Goal: Task Accomplishment & Management: Complete application form

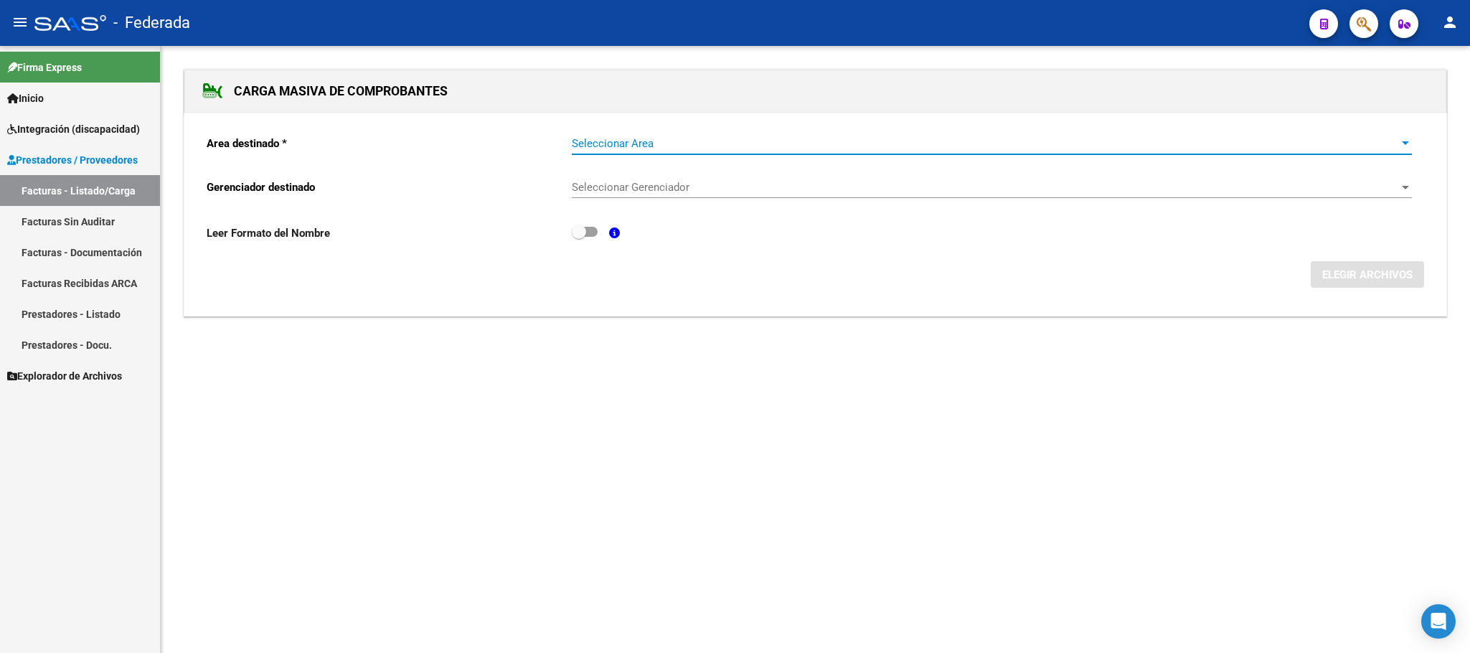
click at [682, 145] on span "Seleccionar Area" at bounding box center [985, 143] width 827 height 13
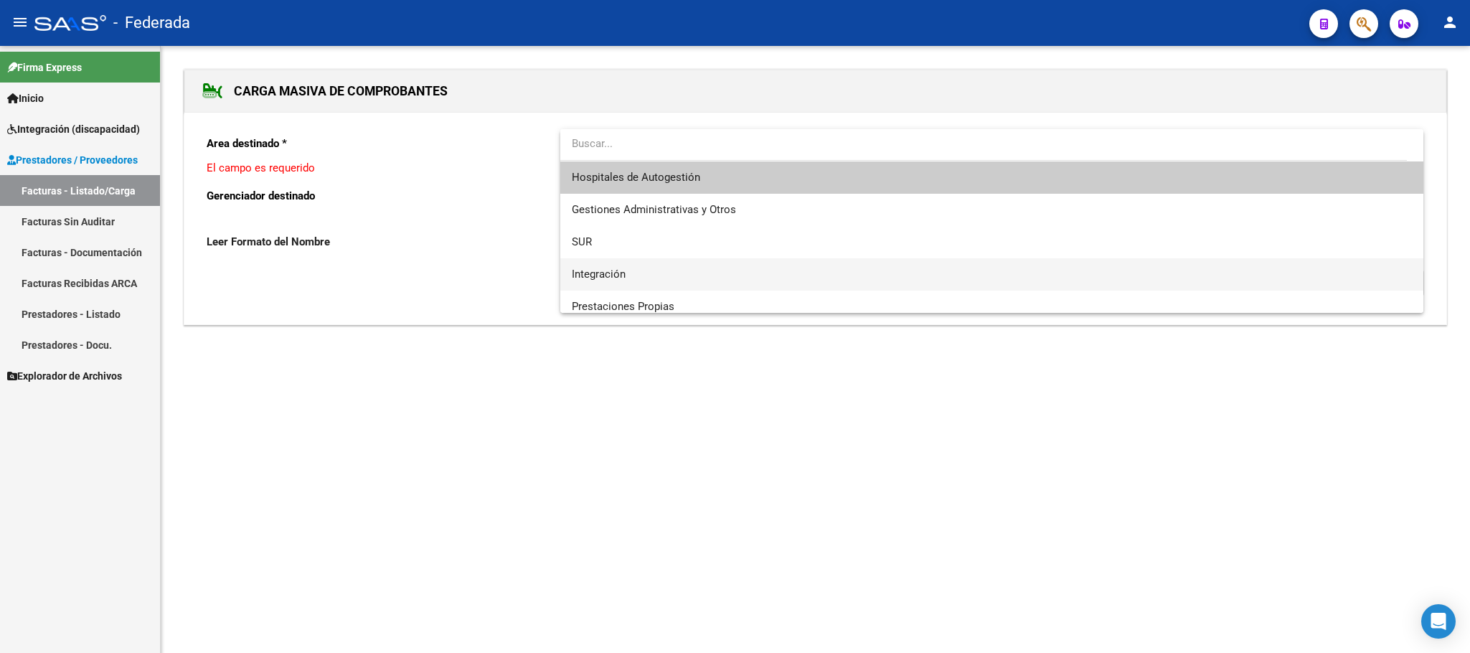
click at [631, 267] on span "Integración" at bounding box center [991, 274] width 839 height 32
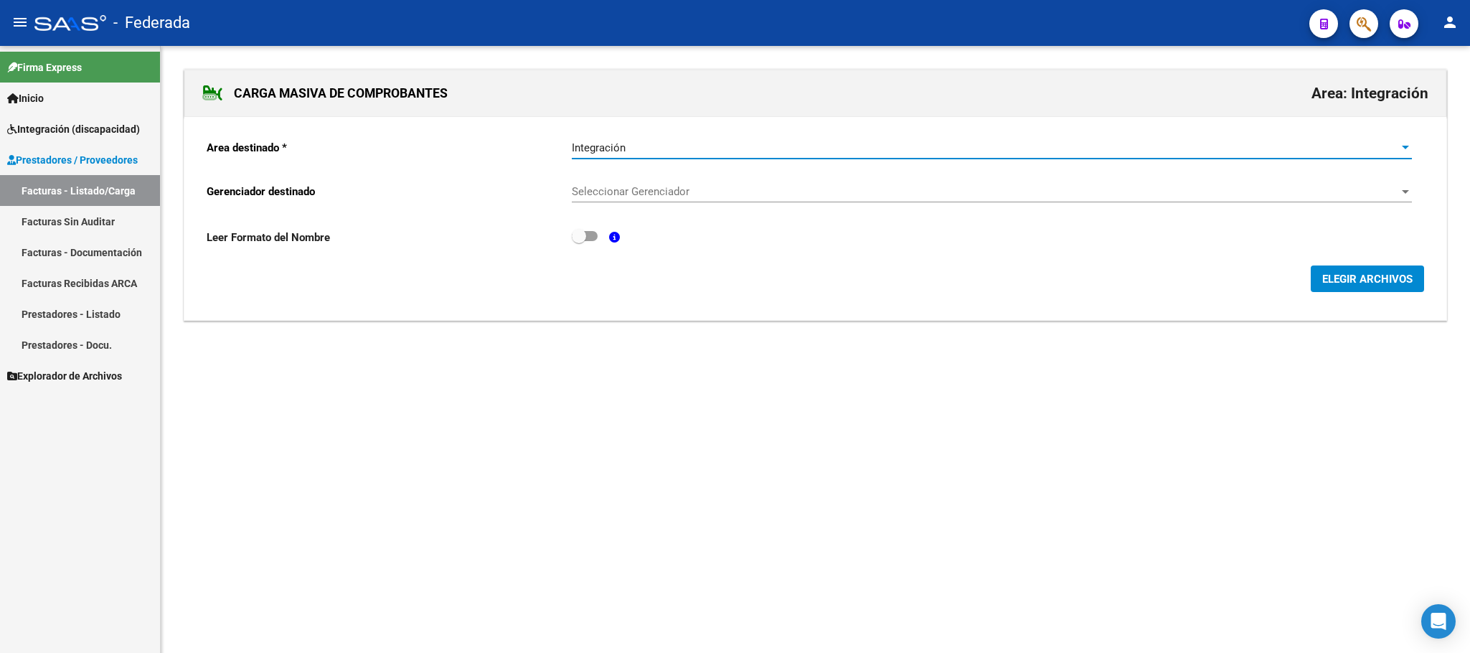
click at [633, 197] on span "Seleccionar Gerenciador" at bounding box center [985, 191] width 827 height 13
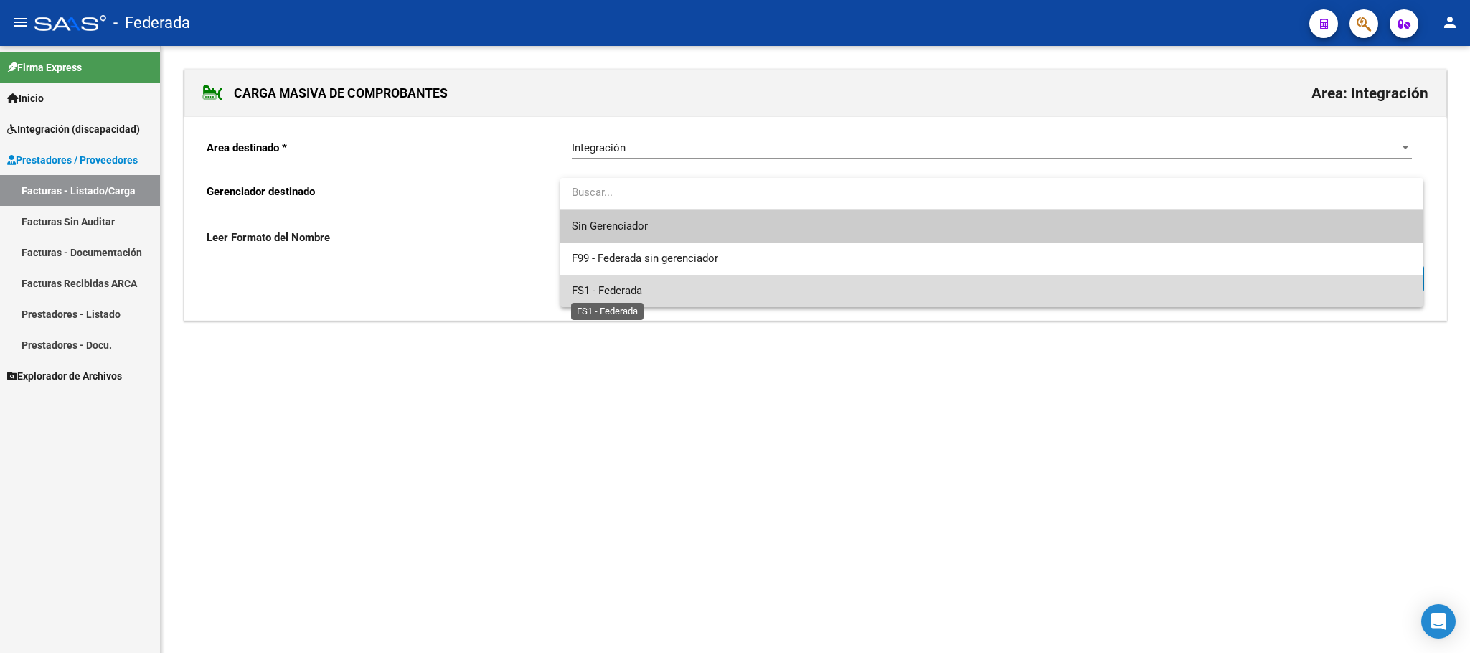
click at [627, 287] on span "FS1 - Federada" at bounding box center [607, 290] width 70 height 13
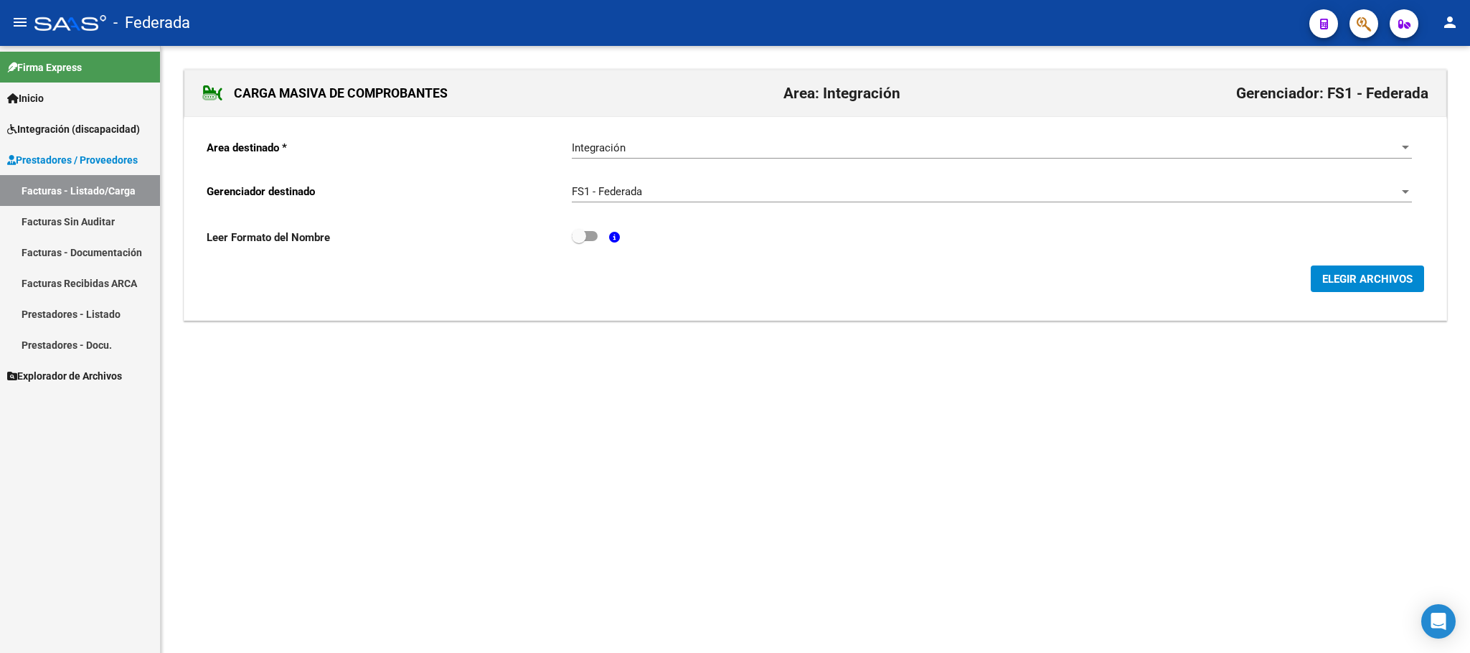
click at [1309, 275] on div "ELEGIR ARCHIVOS" at bounding box center [815, 278] width 1217 height 27
click at [1322, 278] on span "ELEGIR ARCHIVOS" at bounding box center [1367, 279] width 90 height 13
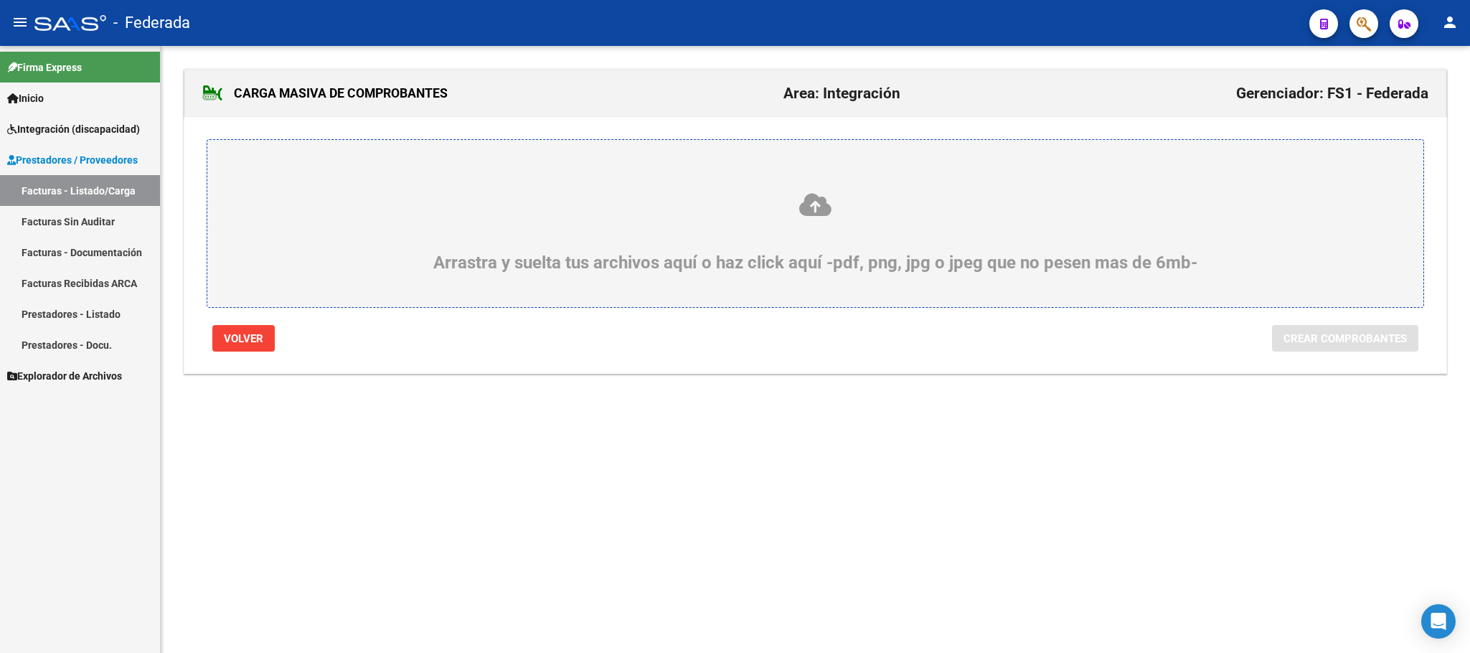
click at [823, 211] on icon at bounding box center [815, 205] width 1147 height 27
click at [0, 0] on input "Arrastra y suelta tus archivos aquí o haz click aquí -pdf, png, jpg o jpeg que …" at bounding box center [0, 0] width 0 height 0
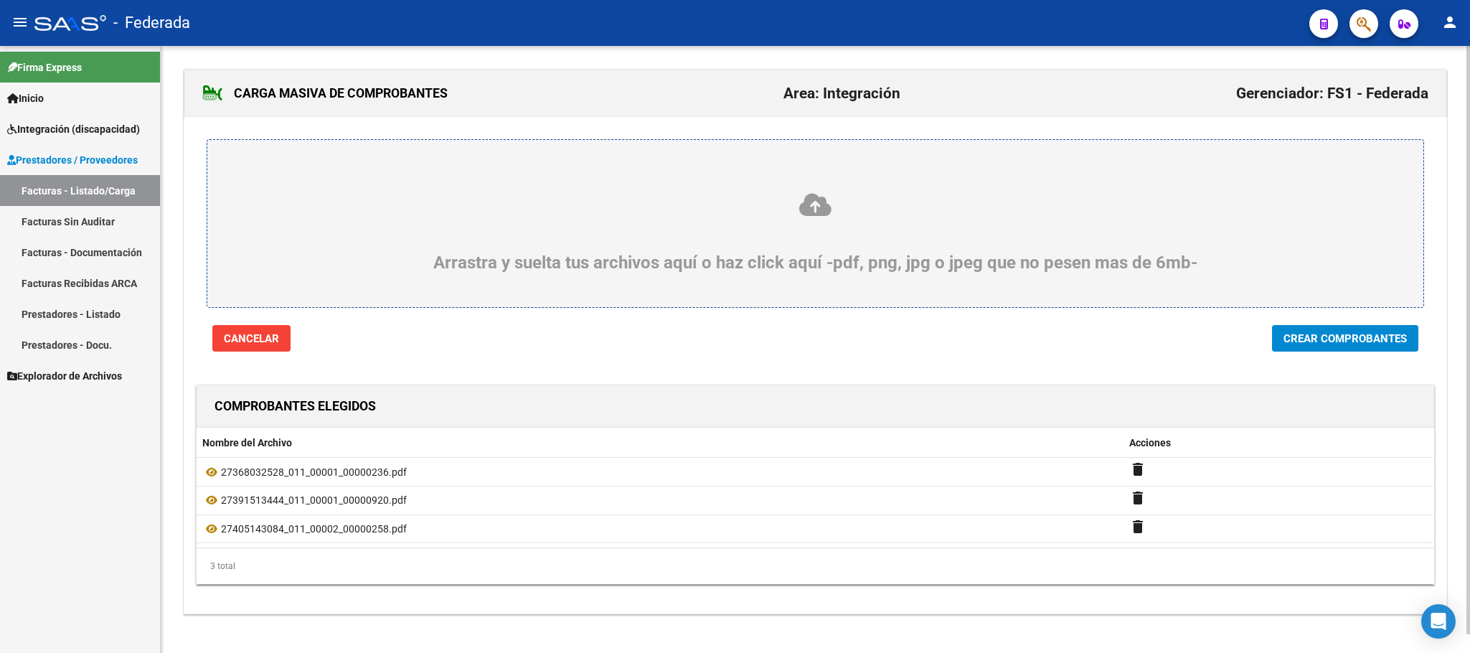
click at [811, 209] on icon at bounding box center [815, 205] width 1147 height 27
click at [0, 0] on input "Arrastra y suelta tus archivos aquí o haz click aquí -pdf, png, jpg o jpeg que …" at bounding box center [0, 0] width 0 height 0
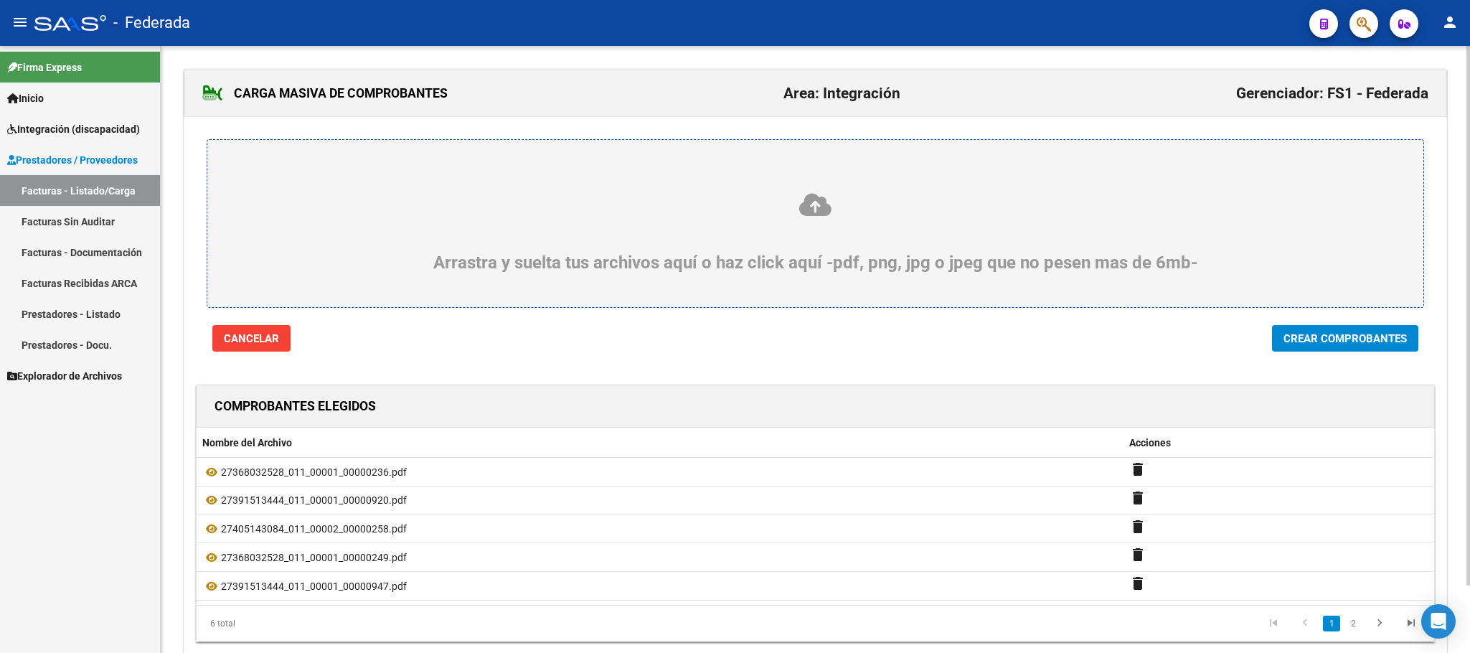
click at [799, 213] on icon at bounding box center [815, 205] width 1147 height 27
click at [0, 0] on input "Arrastra y suelta tus archivos aquí o haz click aquí -pdf, png, jpg o jpeg que …" at bounding box center [0, 0] width 0 height 0
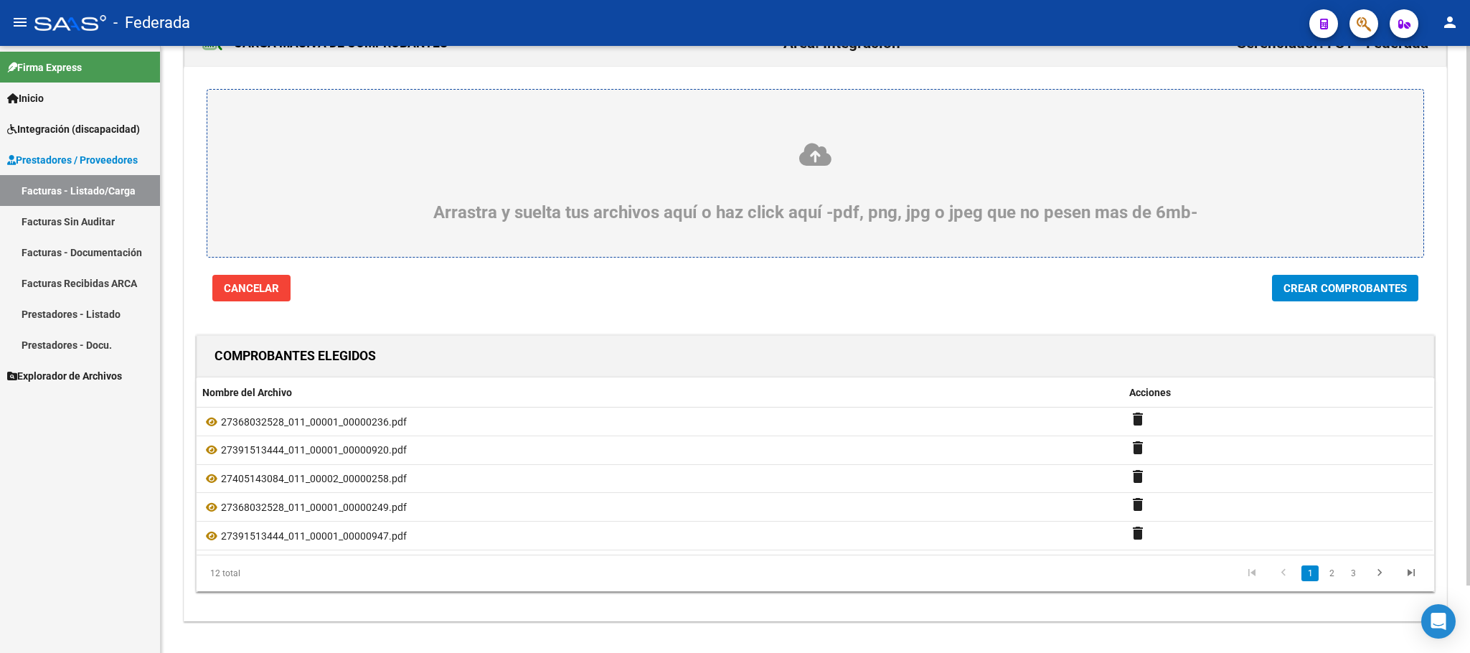
scroll to position [75, 0]
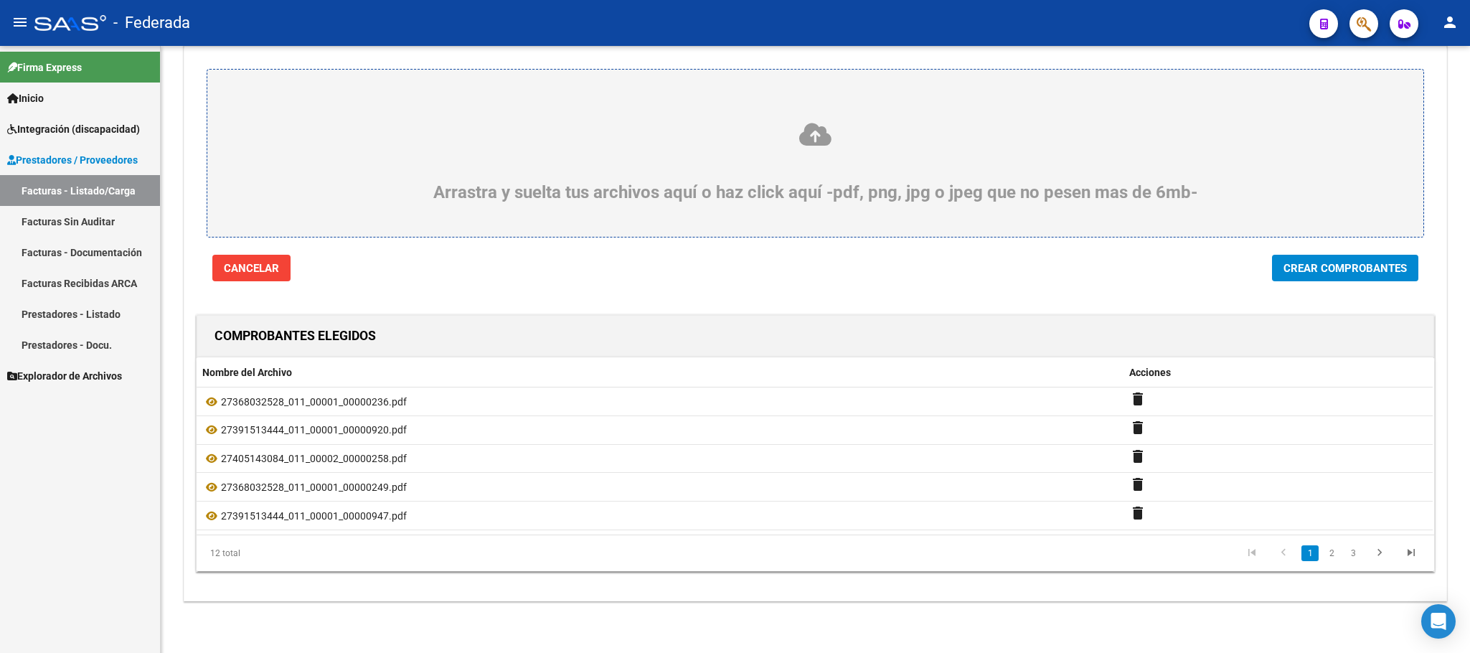
click at [1311, 265] on span "Crear Comprobantes" at bounding box center [1344, 268] width 123 height 13
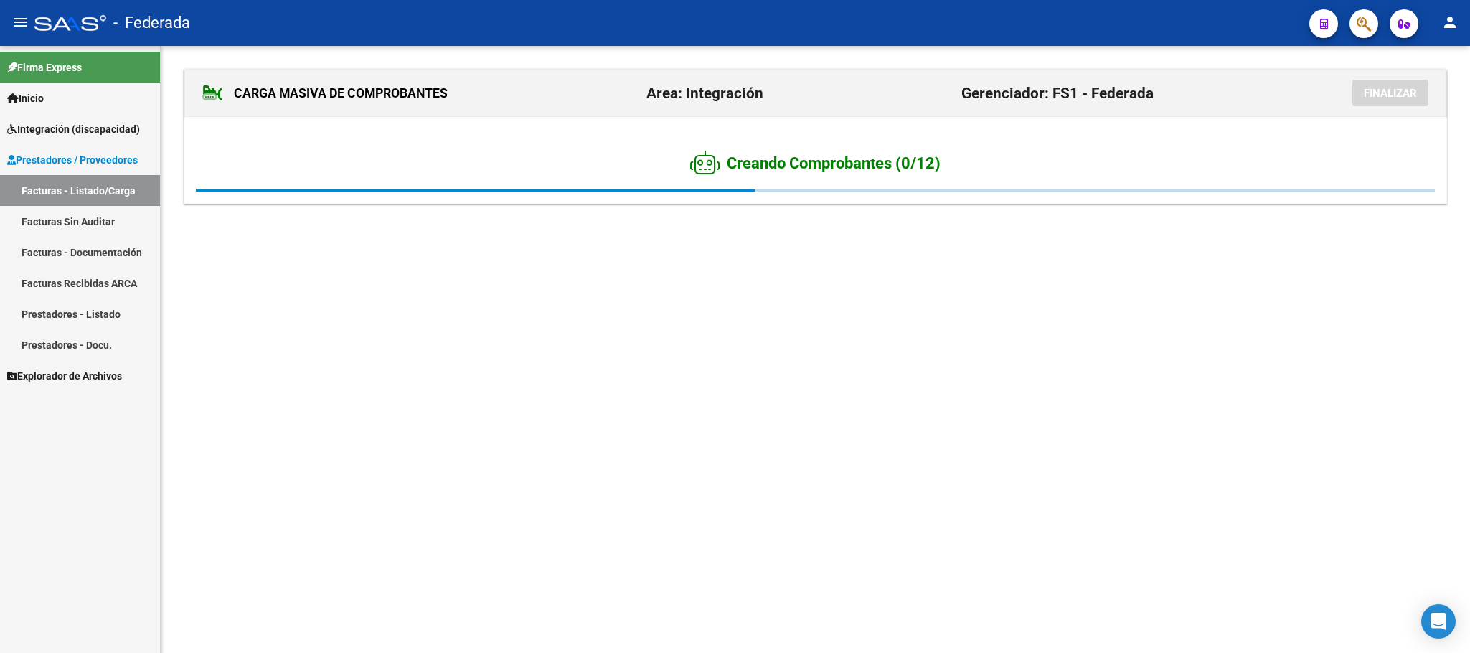
scroll to position [0, 0]
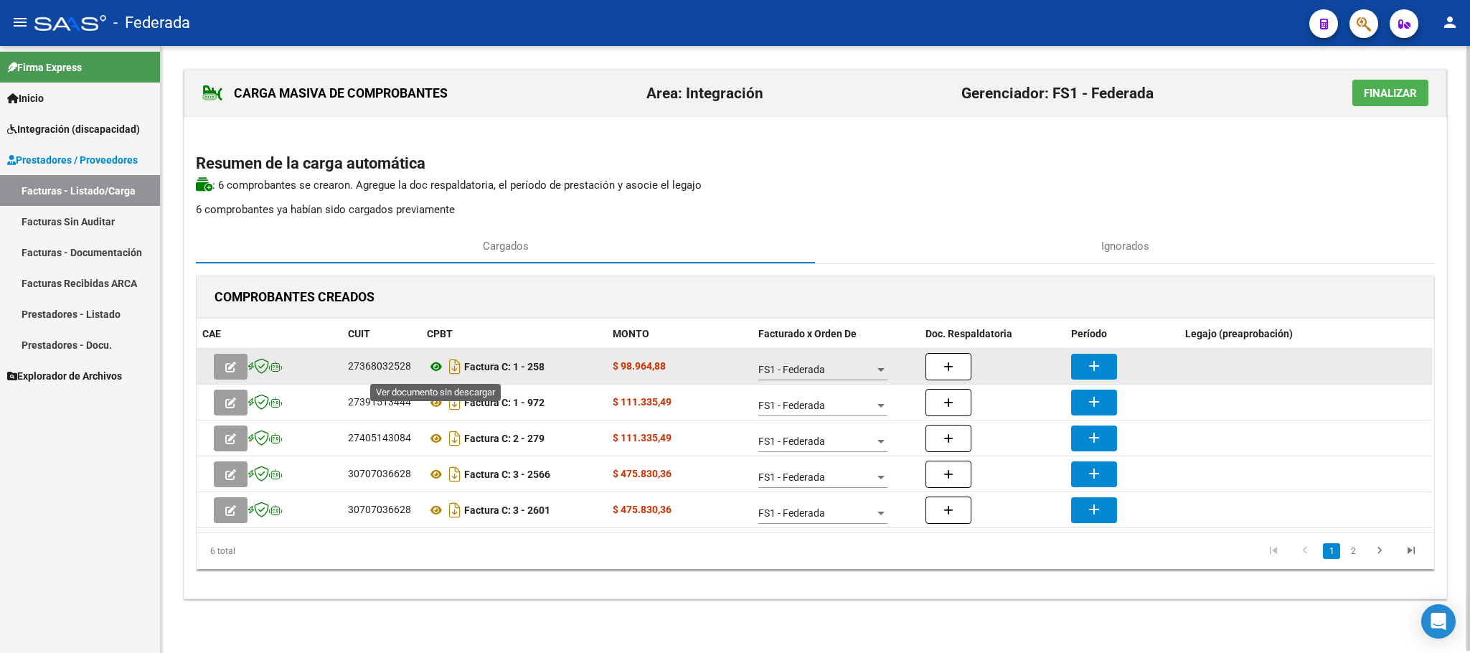
click at [439, 371] on icon at bounding box center [436, 366] width 19 height 17
click at [1107, 367] on button "add" at bounding box center [1094, 367] width 46 height 26
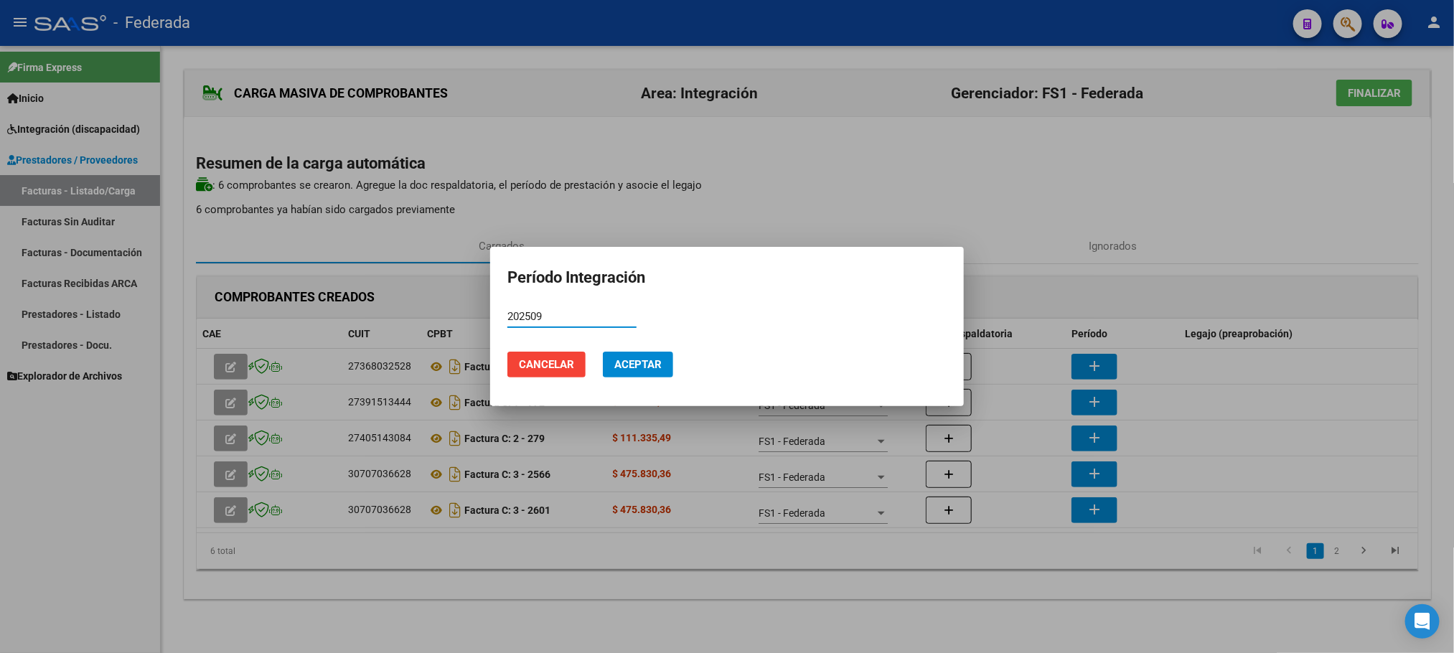
type input "202509"
click at [631, 356] on button "Aceptar" at bounding box center [638, 365] width 70 height 26
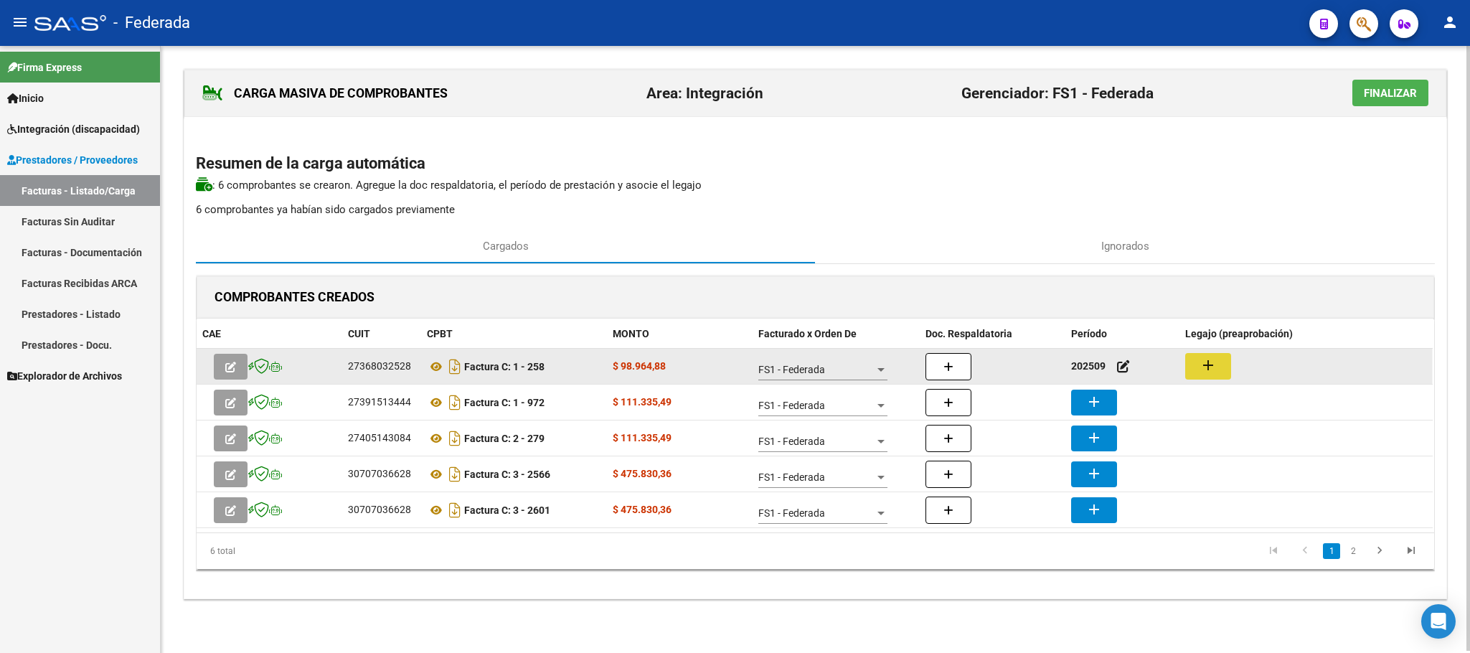
click at [1215, 358] on mat-icon "add" at bounding box center [1208, 365] width 17 height 17
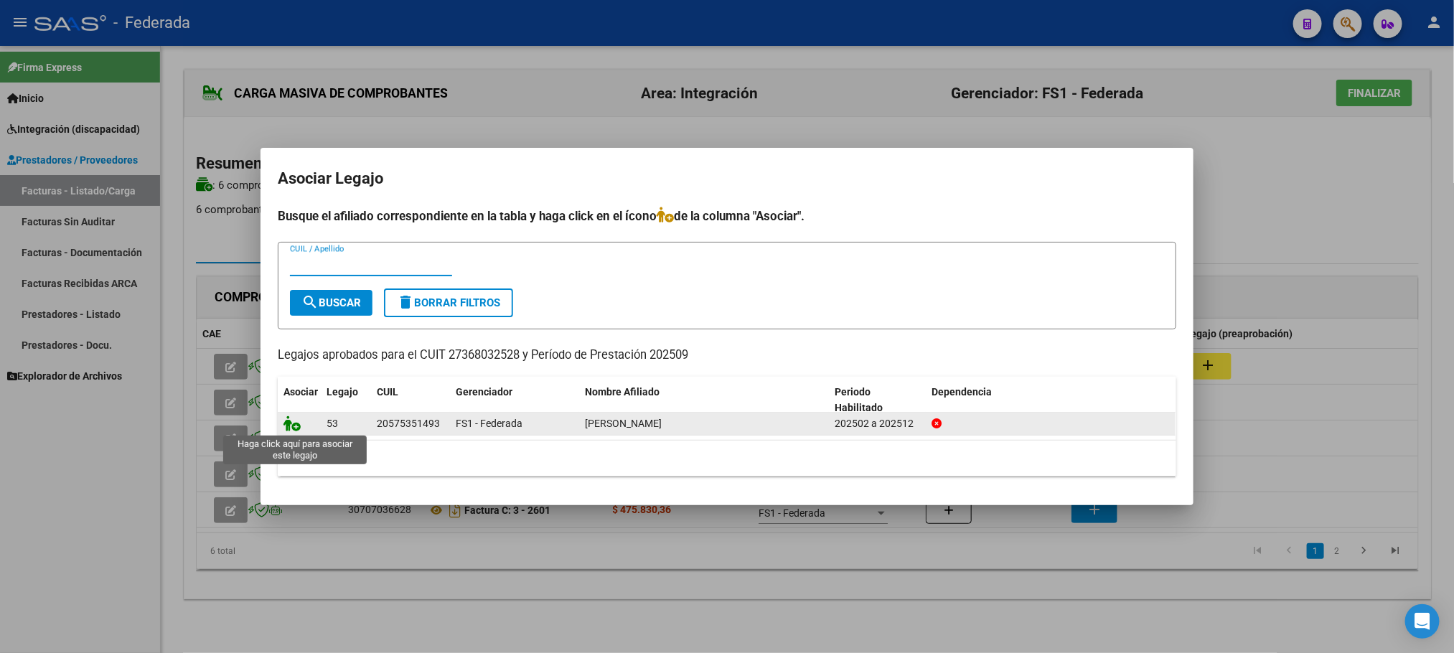
click at [283, 428] on icon at bounding box center [291, 423] width 17 height 16
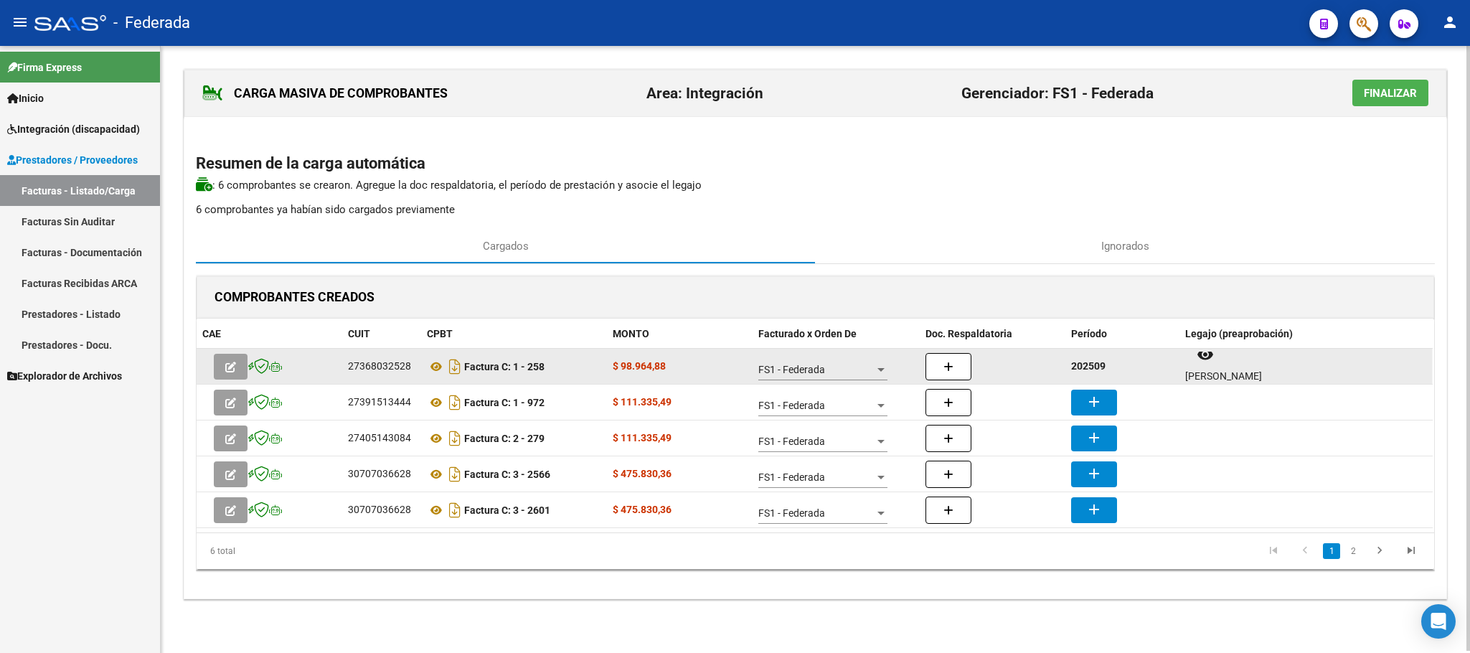
scroll to position [11, 0]
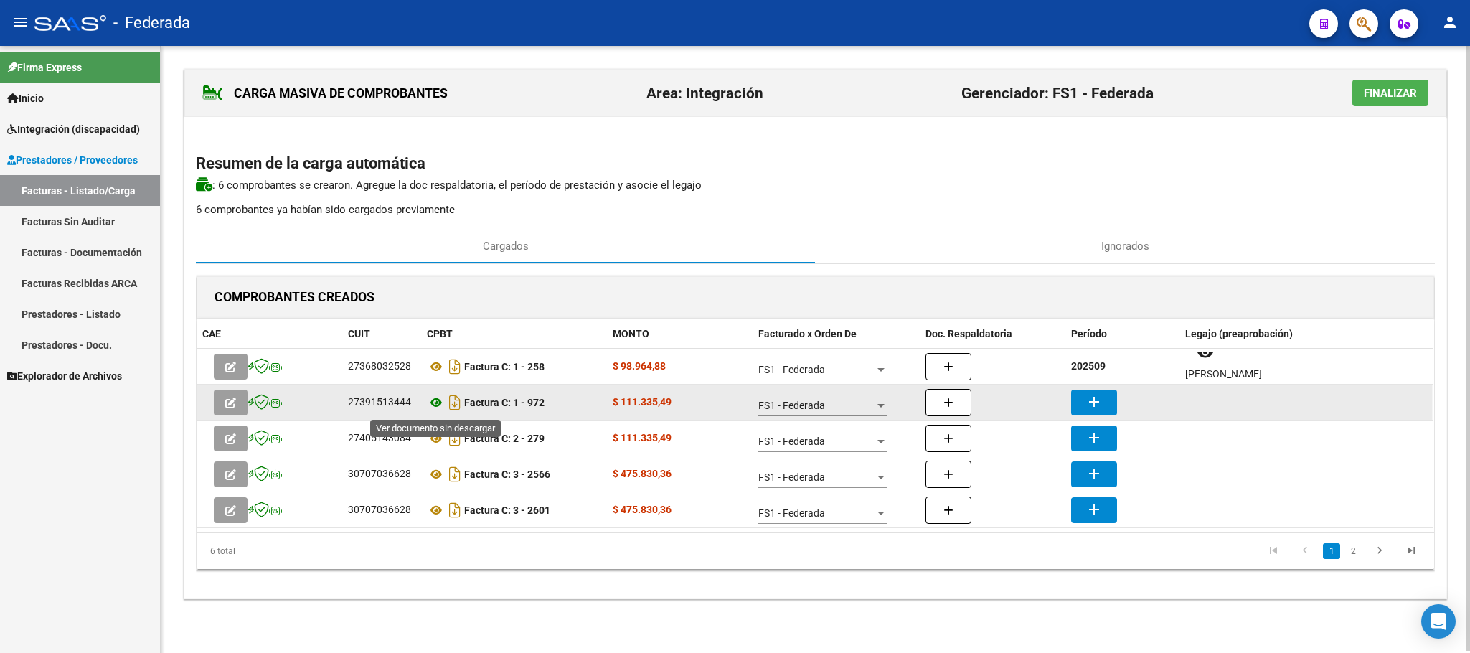
click at [433, 400] on icon at bounding box center [436, 402] width 19 height 17
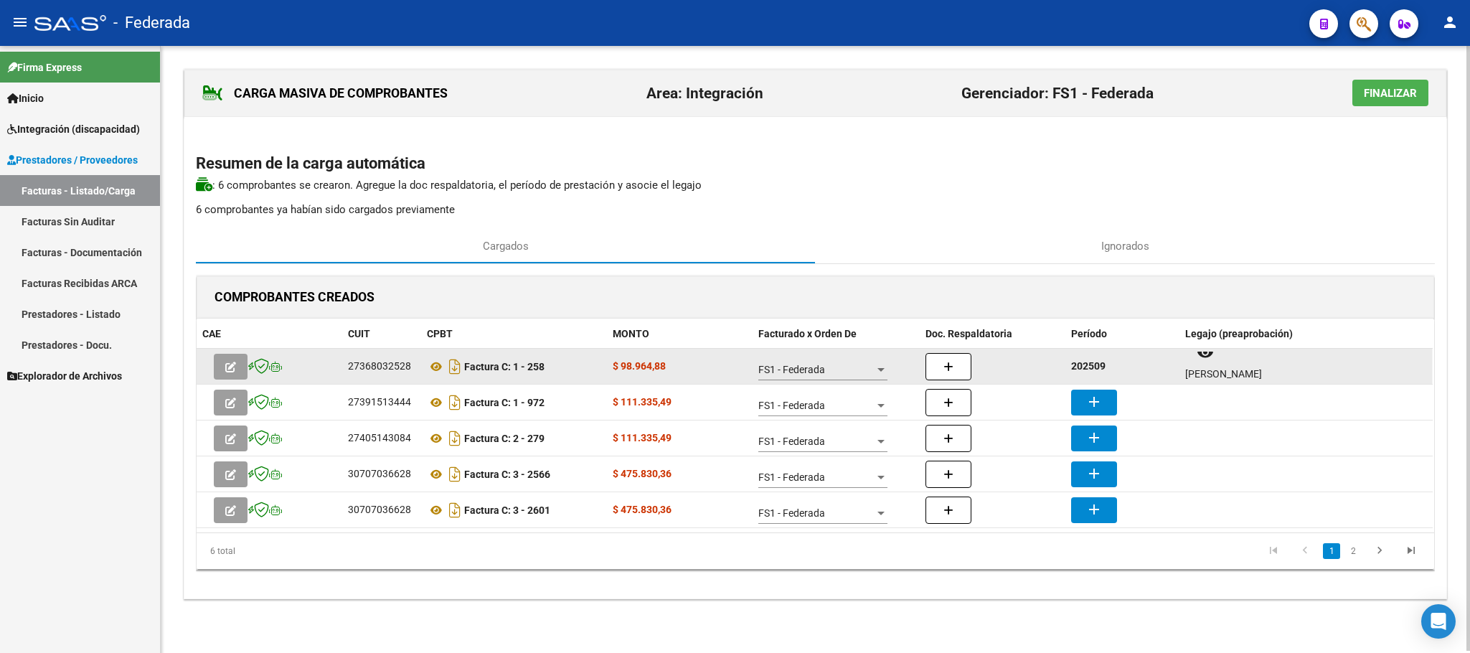
click at [1091, 372] on strong "202509" at bounding box center [1088, 365] width 34 height 11
copy strong "202509"
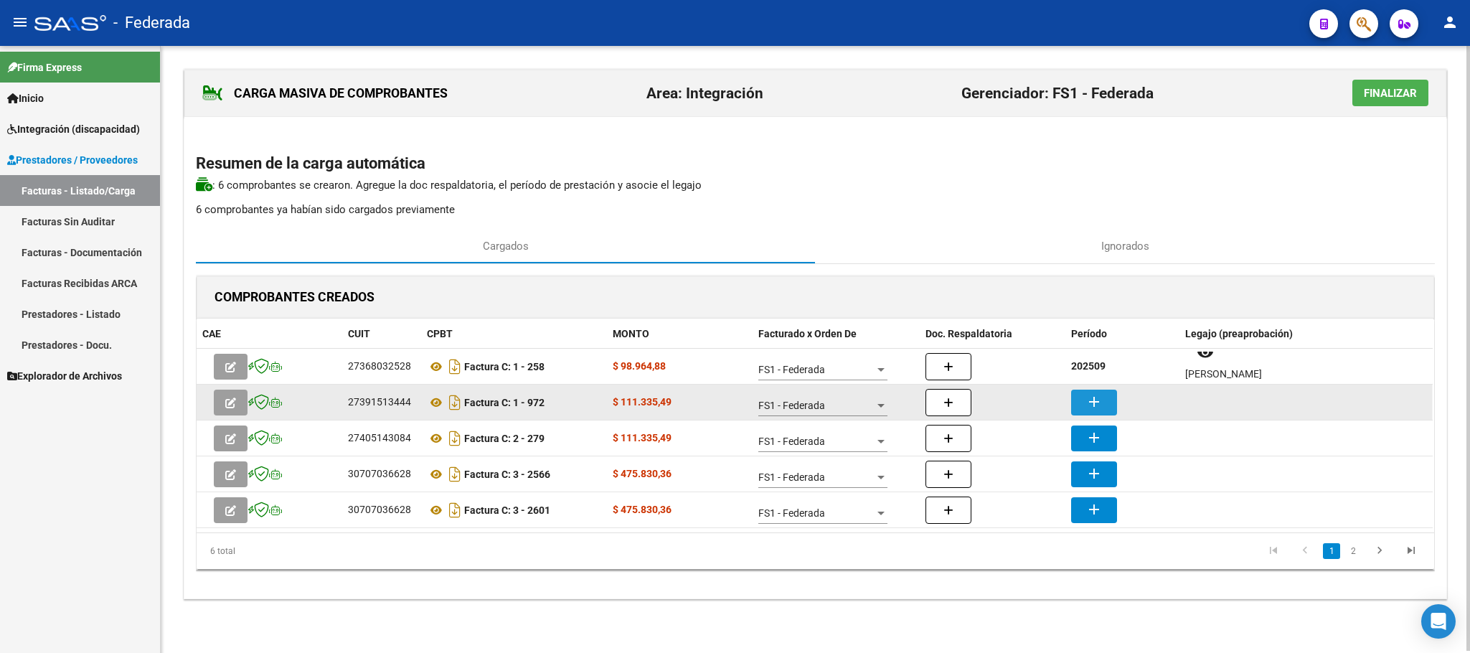
click at [1098, 410] on mat-icon "add" at bounding box center [1093, 401] width 17 height 17
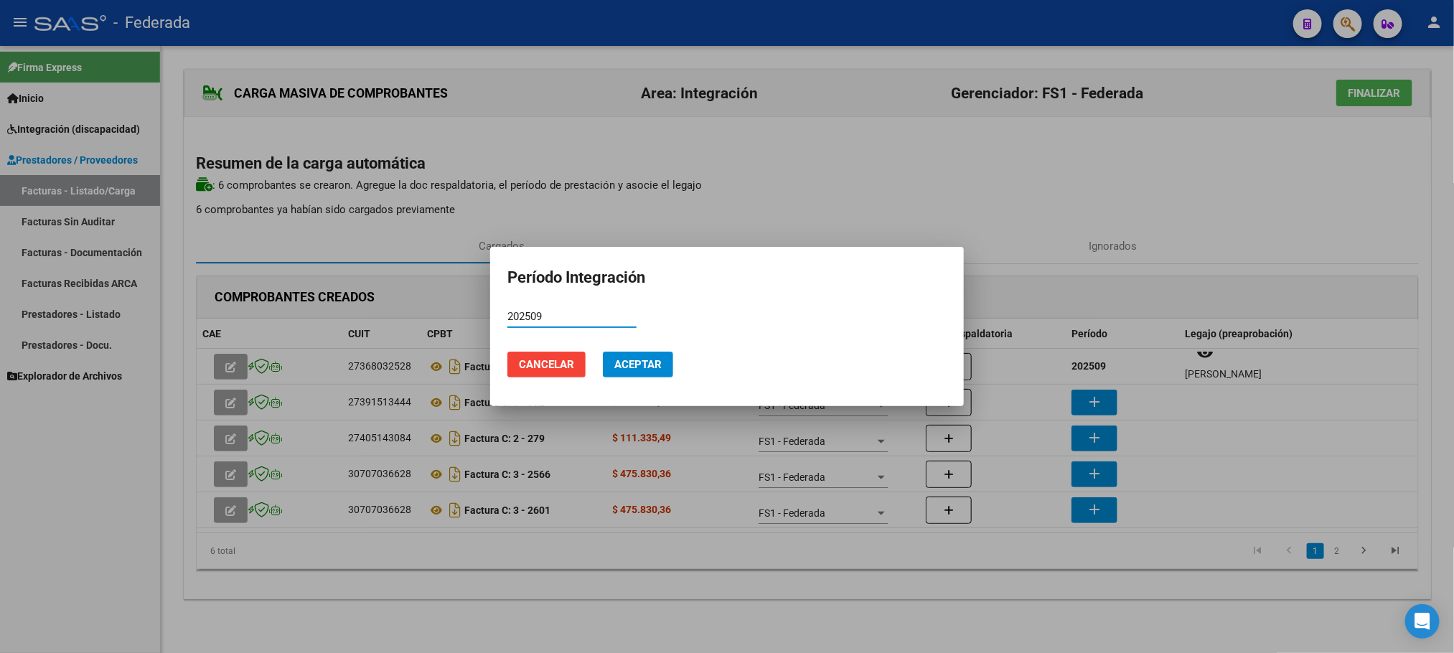
type input "202509"
click at [651, 359] on span "Aceptar" at bounding box center [637, 364] width 47 height 13
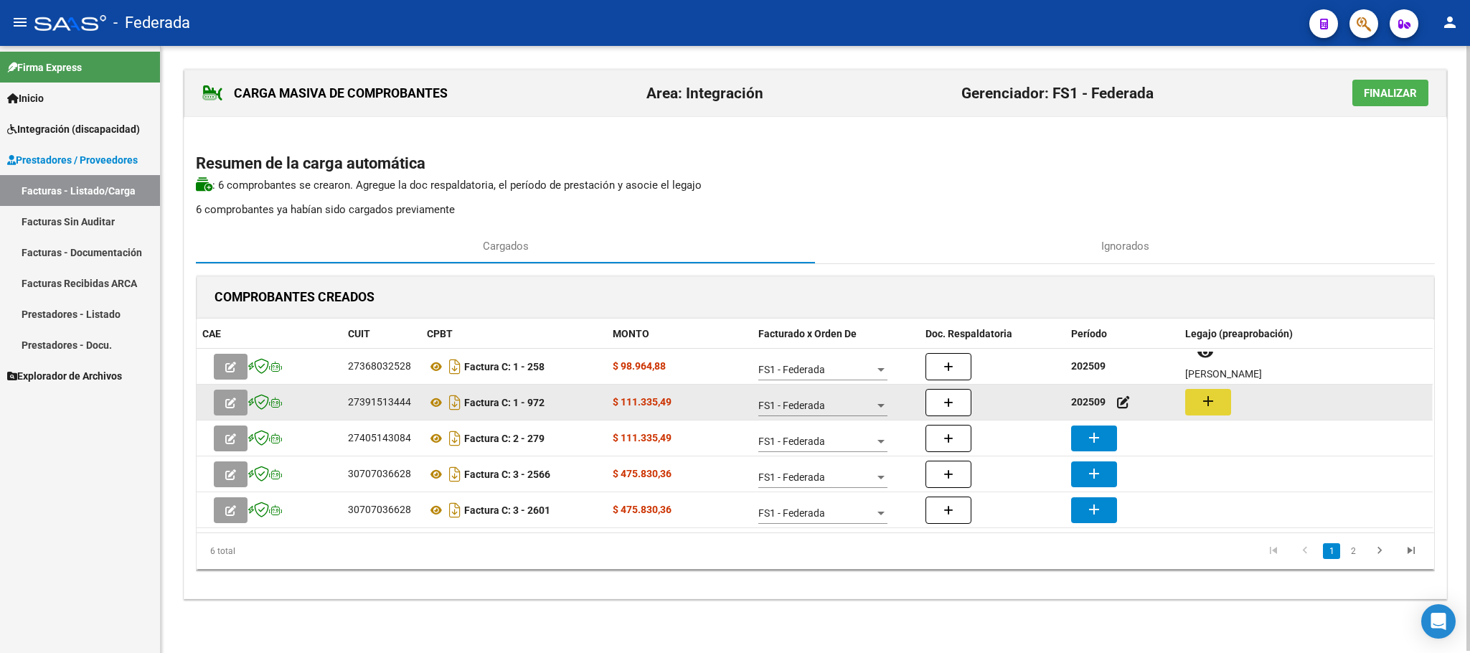
click at [1200, 399] on mat-icon "add" at bounding box center [1208, 400] width 17 height 17
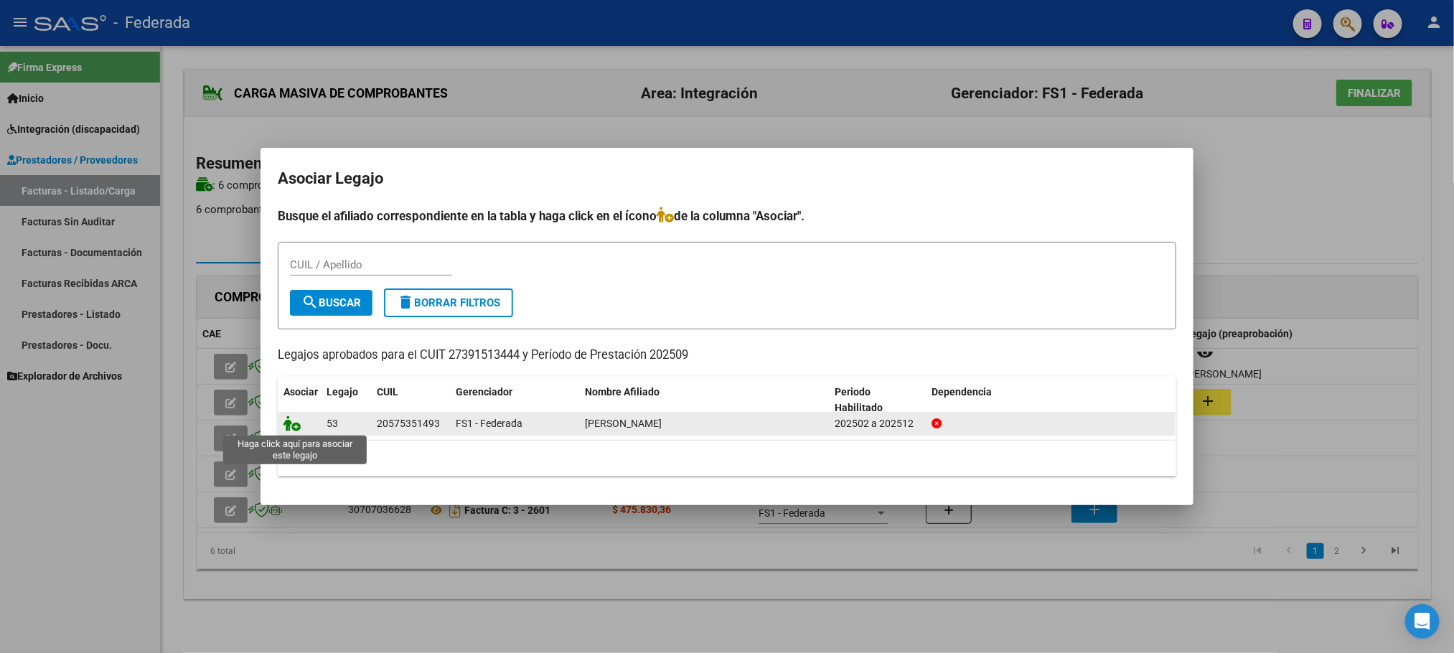
click at [289, 425] on icon at bounding box center [291, 423] width 17 height 16
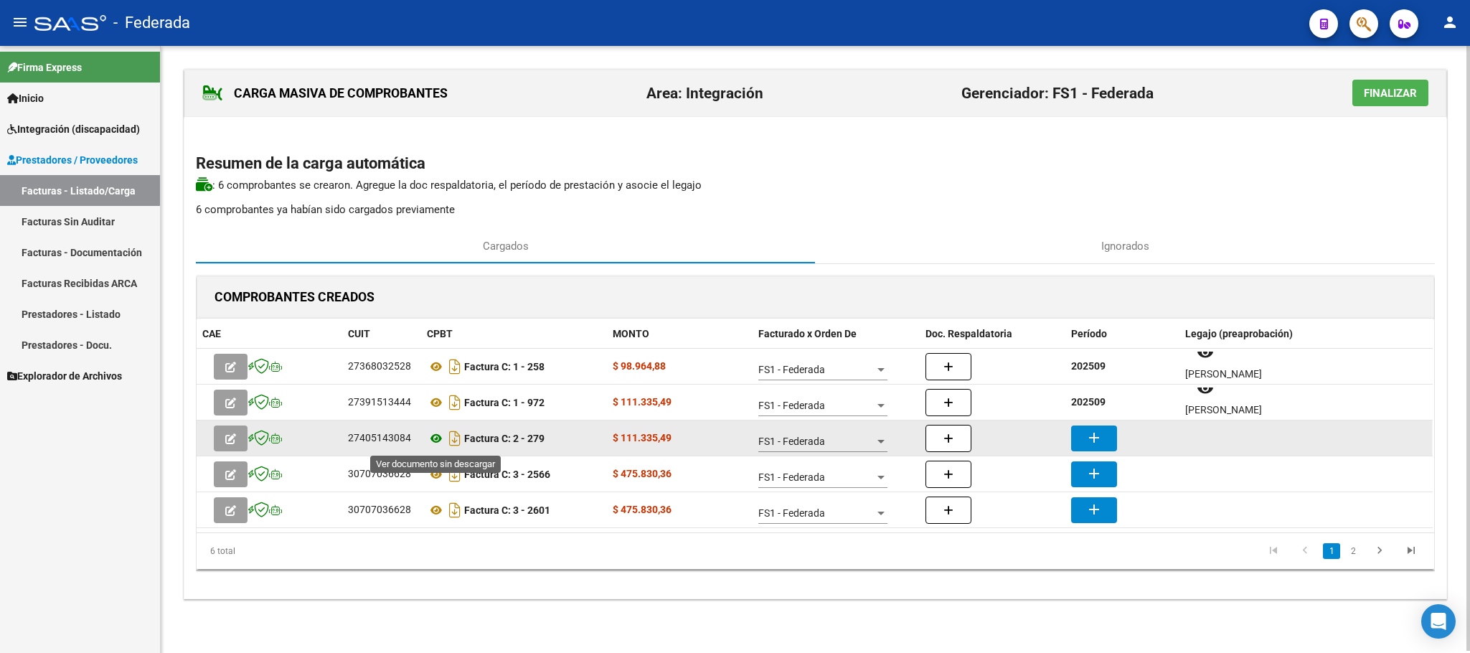
click at [435, 438] on icon at bounding box center [436, 438] width 19 height 17
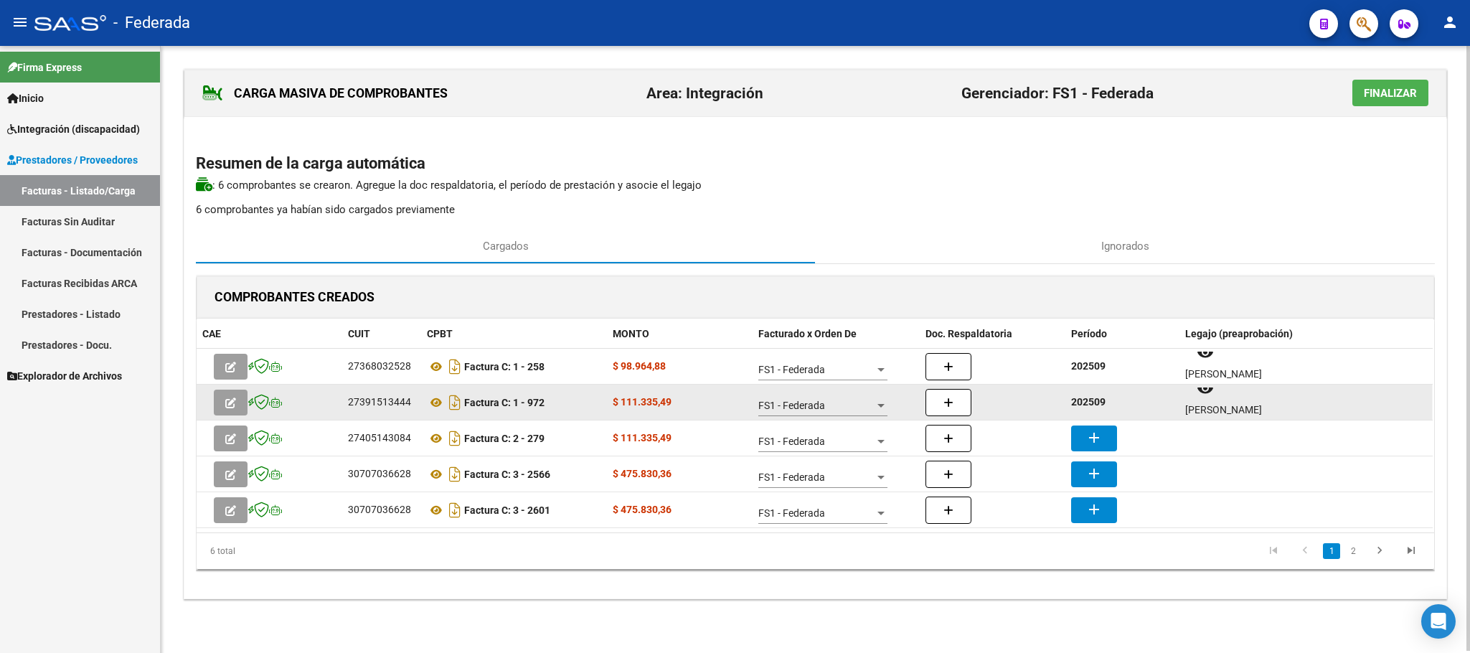
click at [1075, 408] on strong "202509" at bounding box center [1088, 401] width 34 height 11
copy strong "202509"
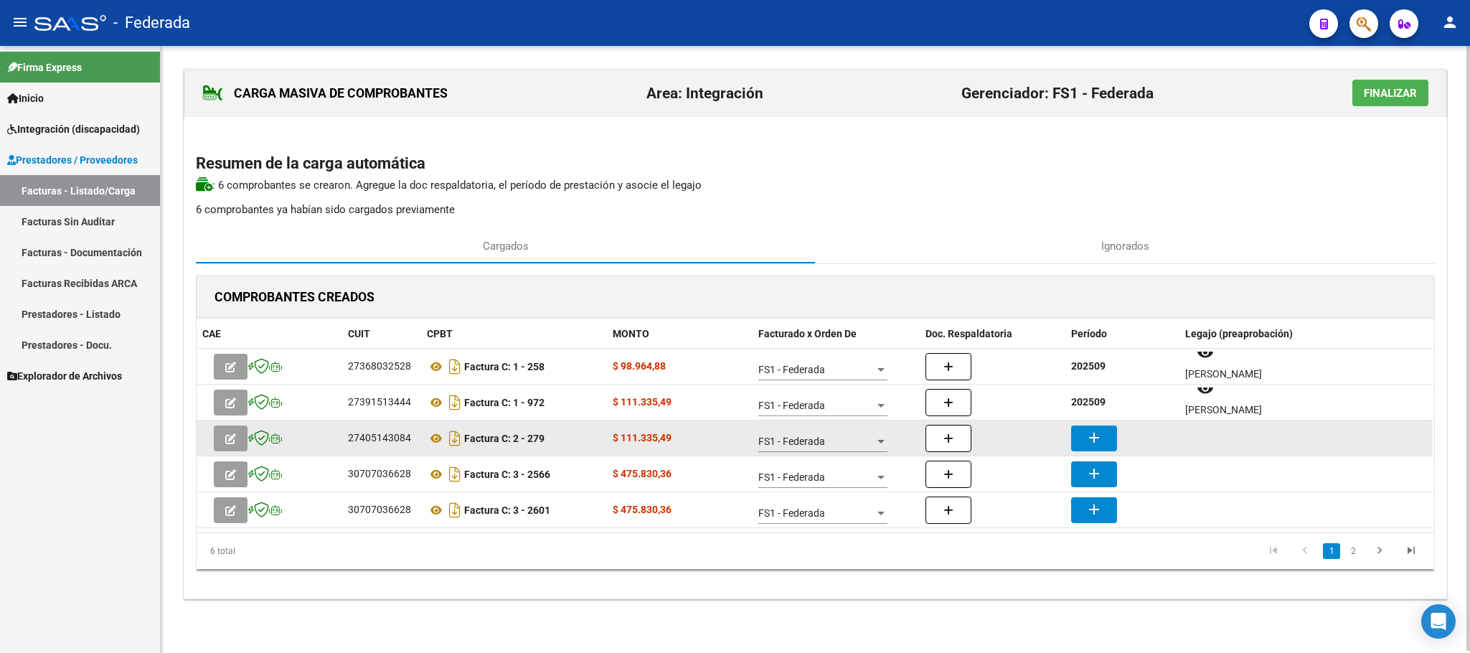
click at [1098, 429] on button "add" at bounding box center [1094, 438] width 46 height 26
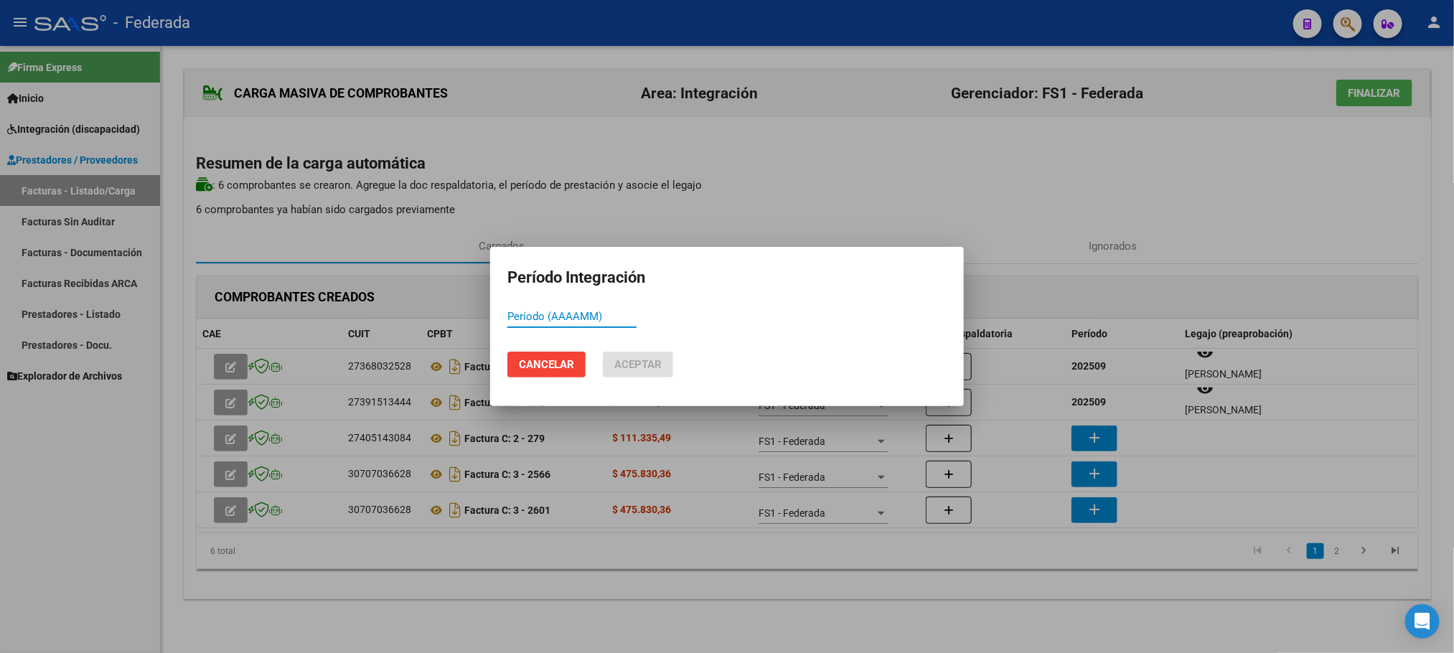
paste input "202509"
type input "202509"
click at [666, 370] on button "Aceptar" at bounding box center [638, 365] width 70 height 26
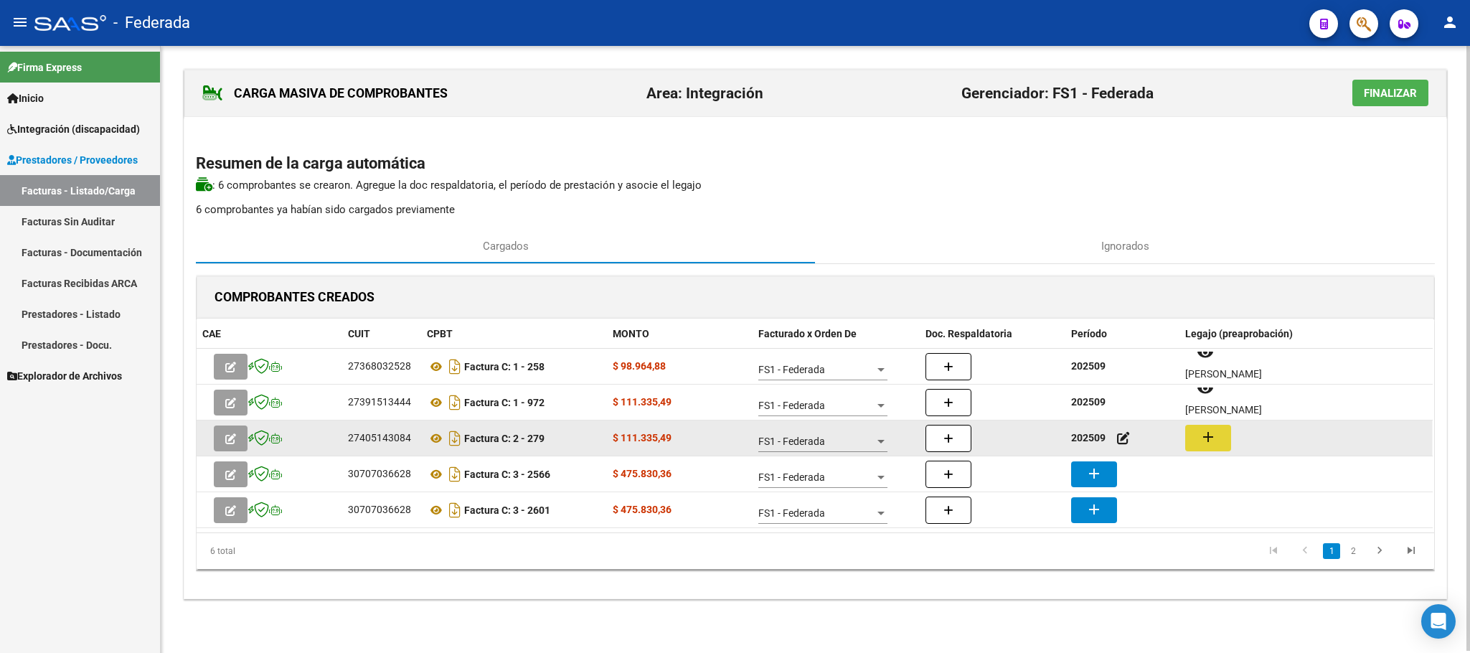
click at [1212, 433] on mat-icon "add" at bounding box center [1208, 436] width 17 height 17
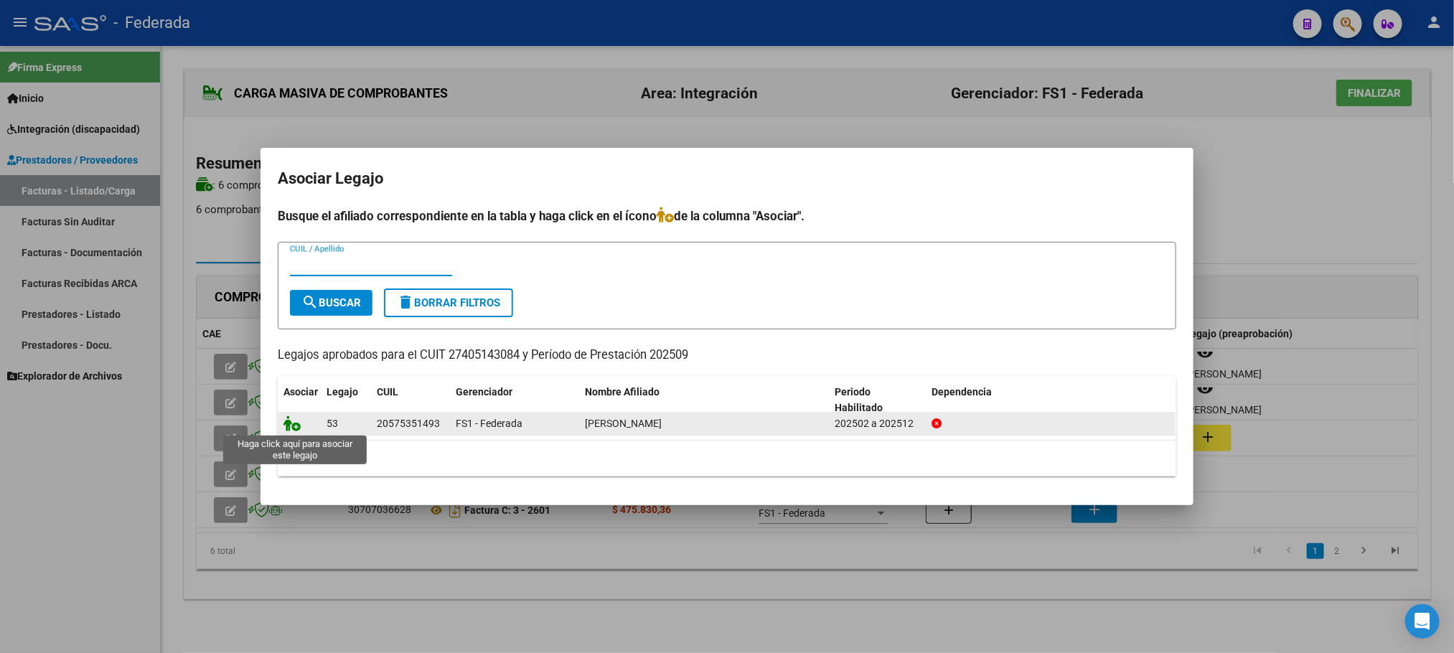
click at [289, 423] on icon at bounding box center [291, 423] width 17 height 16
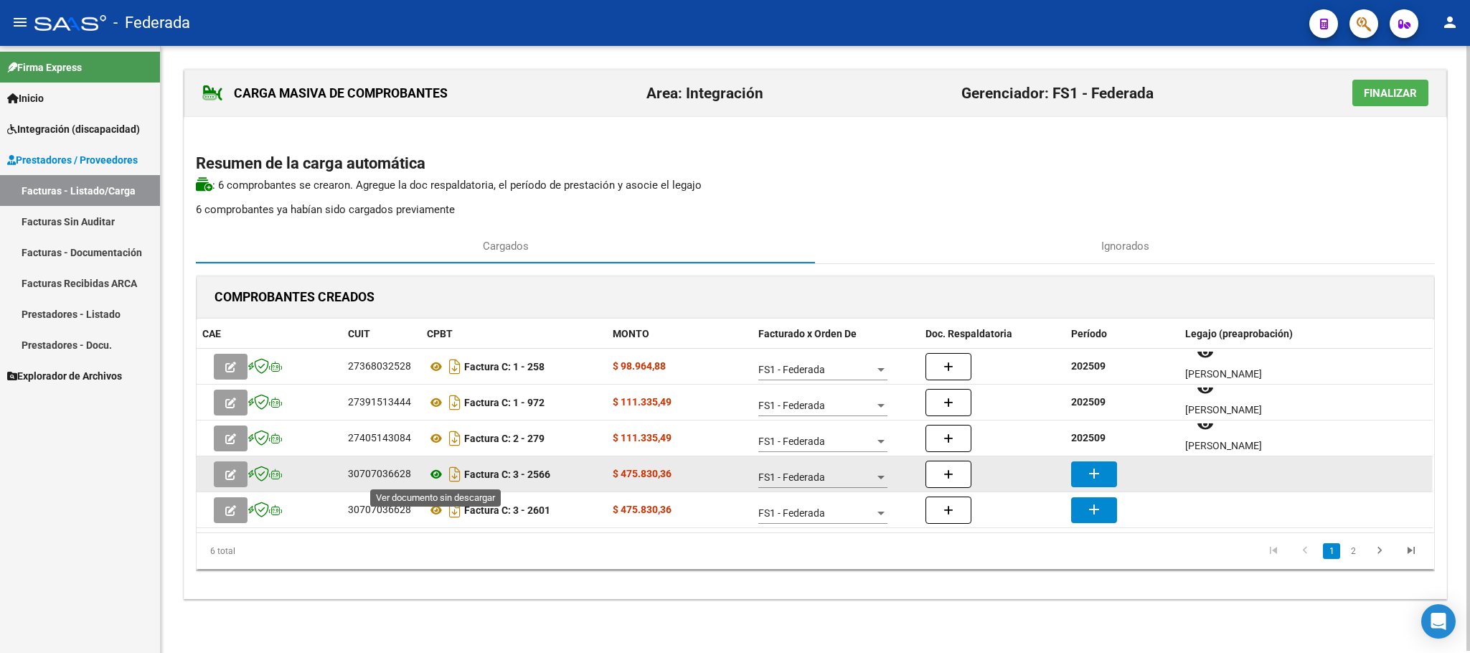
click at [439, 470] on icon at bounding box center [436, 474] width 19 height 17
click at [435, 470] on icon at bounding box center [436, 474] width 19 height 17
click at [1104, 467] on button "add" at bounding box center [1094, 474] width 46 height 26
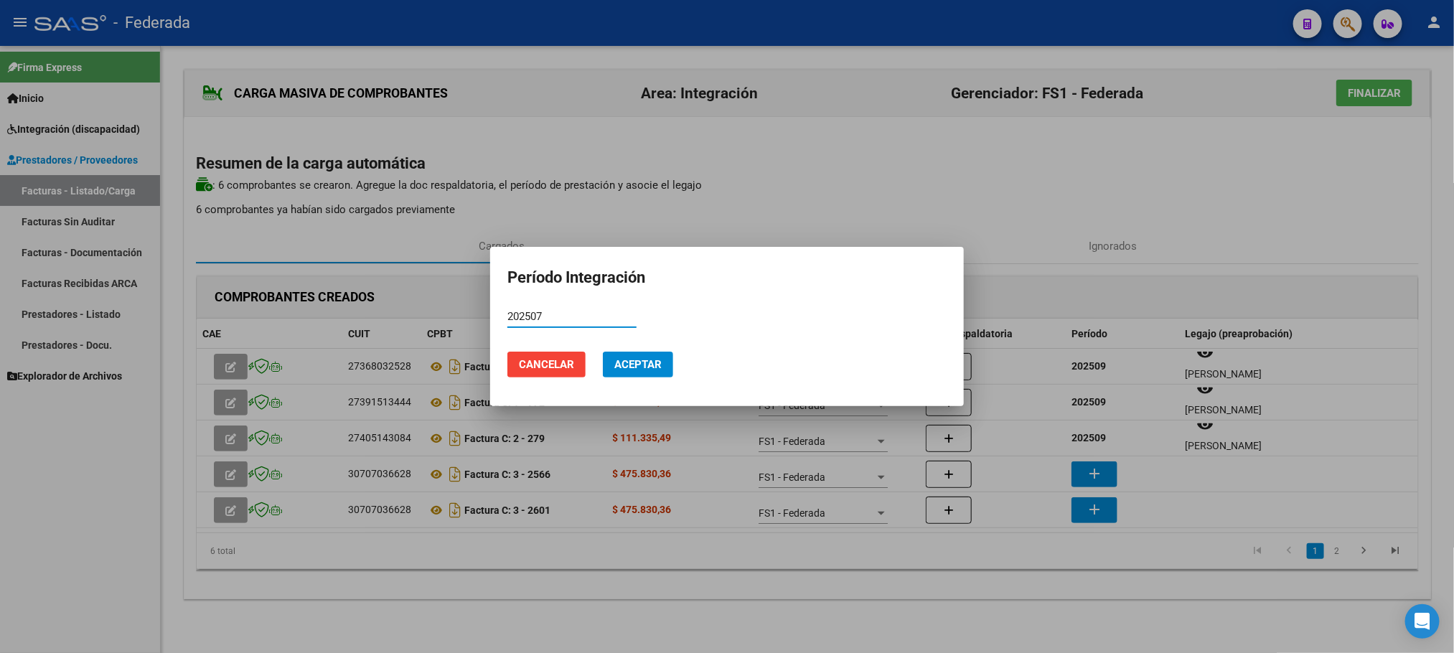
type input "202507"
click at [646, 362] on span "Aceptar" at bounding box center [637, 364] width 47 height 13
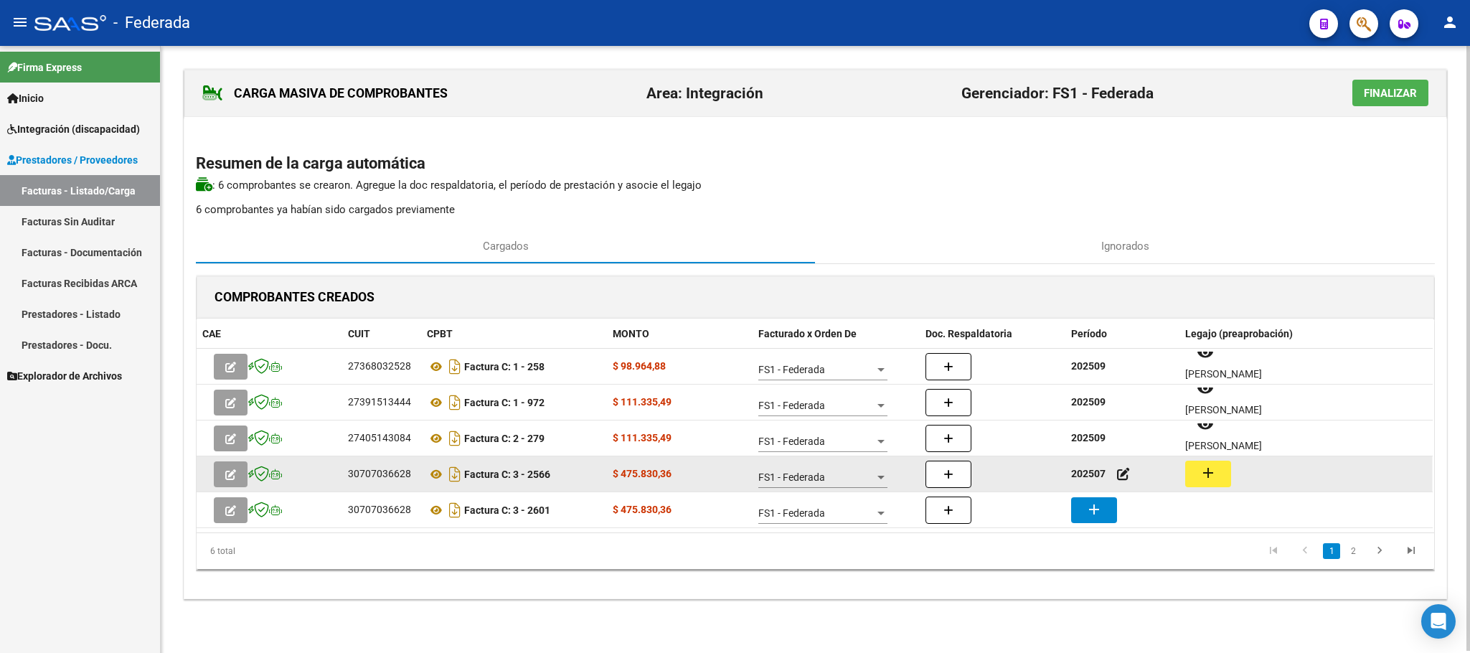
click at [1197, 471] on button "add" at bounding box center [1208, 474] width 46 height 27
click at [405, 474] on div "30707036628" at bounding box center [379, 474] width 63 height 17
copy div "30707036628"
click at [438, 474] on icon at bounding box center [436, 474] width 19 height 17
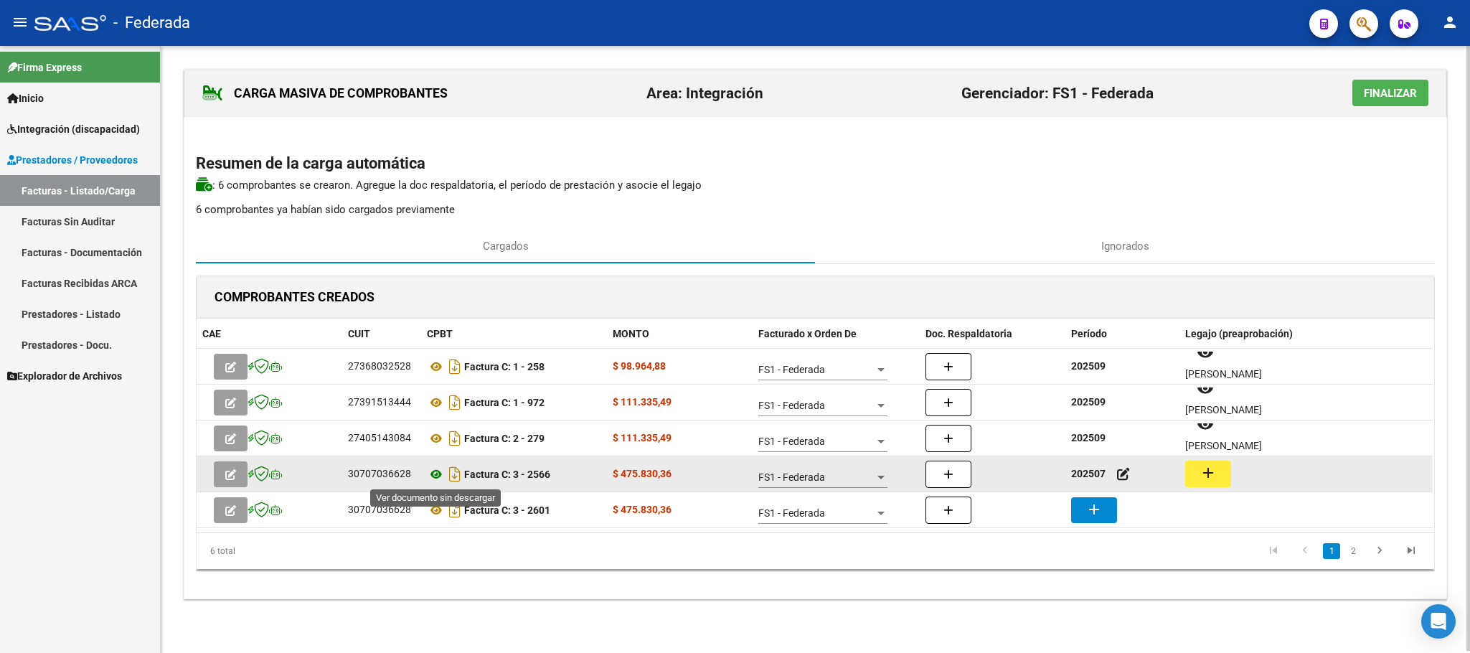
click at [435, 474] on icon at bounding box center [436, 474] width 19 height 17
click at [1217, 469] on button "add" at bounding box center [1208, 474] width 46 height 27
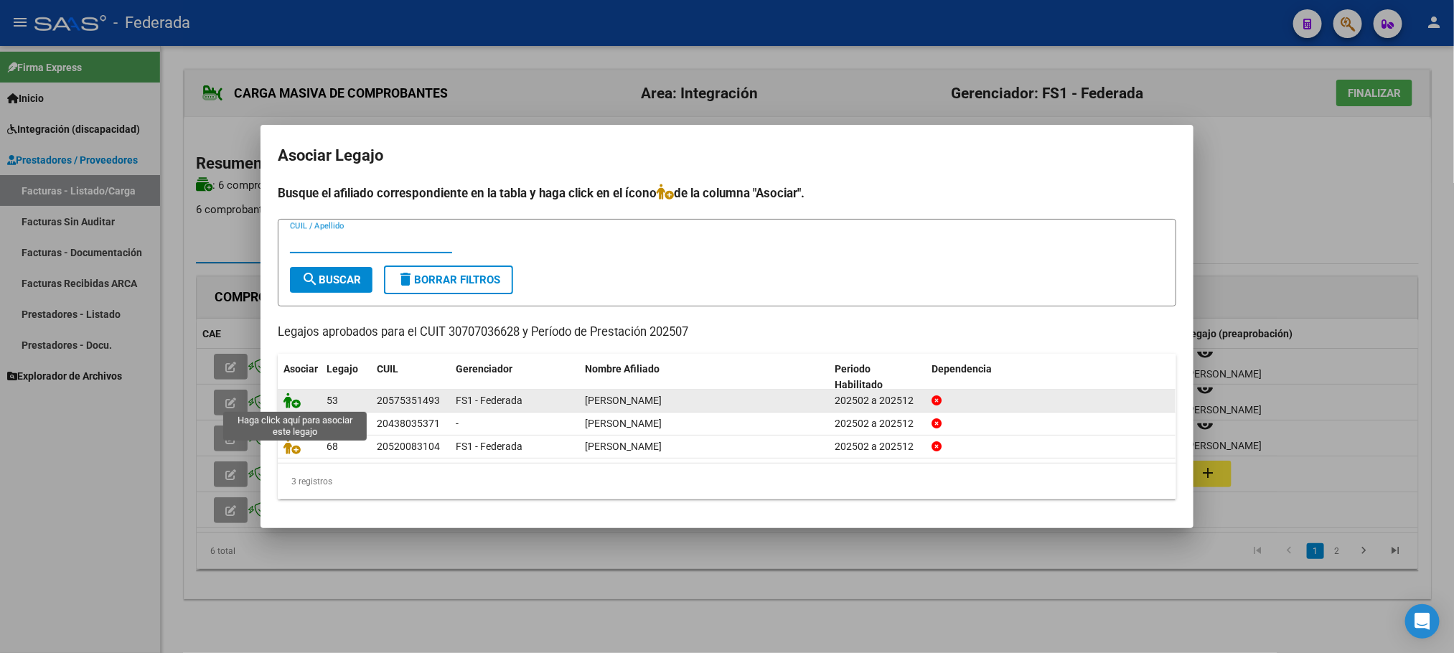
click at [295, 399] on icon at bounding box center [291, 400] width 17 height 16
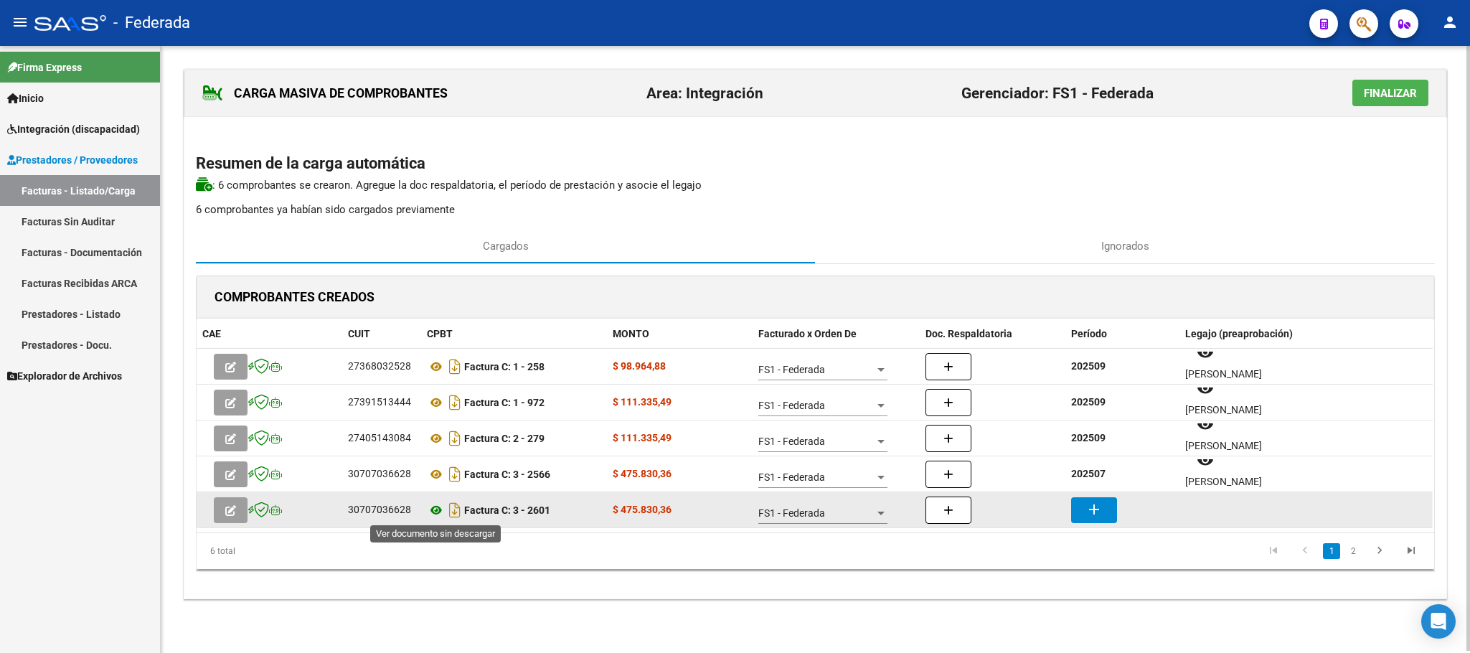
click at [437, 510] on icon at bounding box center [436, 509] width 19 height 17
click at [1096, 506] on mat-icon "add" at bounding box center [1093, 509] width 17 height 17
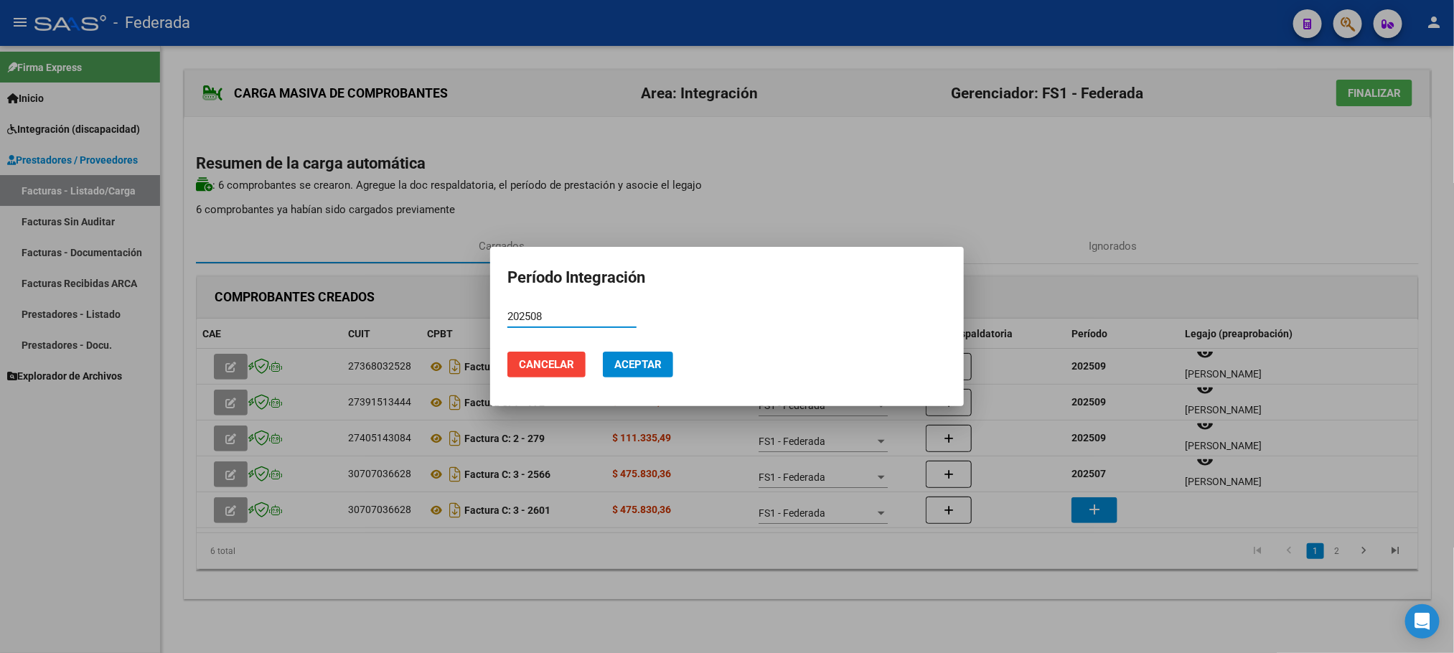
type input "202508"
click at [653, 362] on span "Aceptar" at bounding box center [637, 364] width 47 height 13
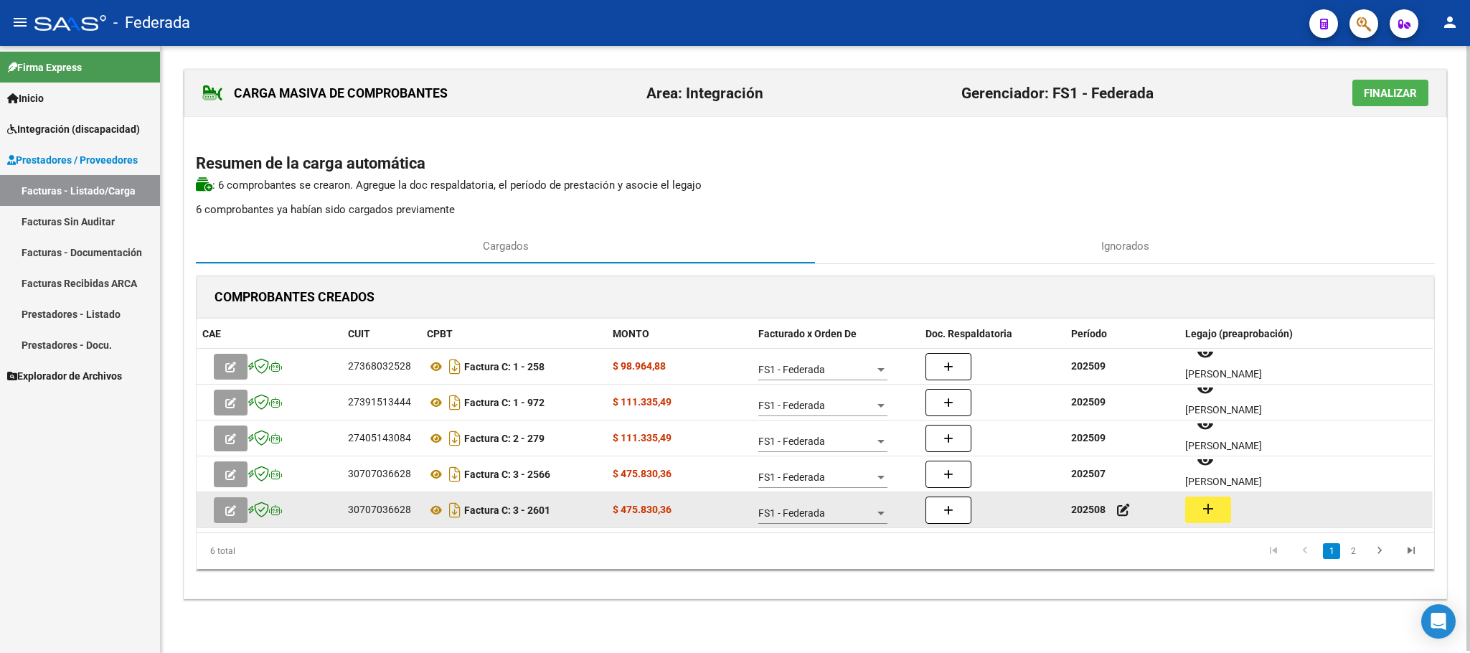
click at [1200, 512] on mat-icon "add" at bounding box center [1208, 508] width 17 height 17
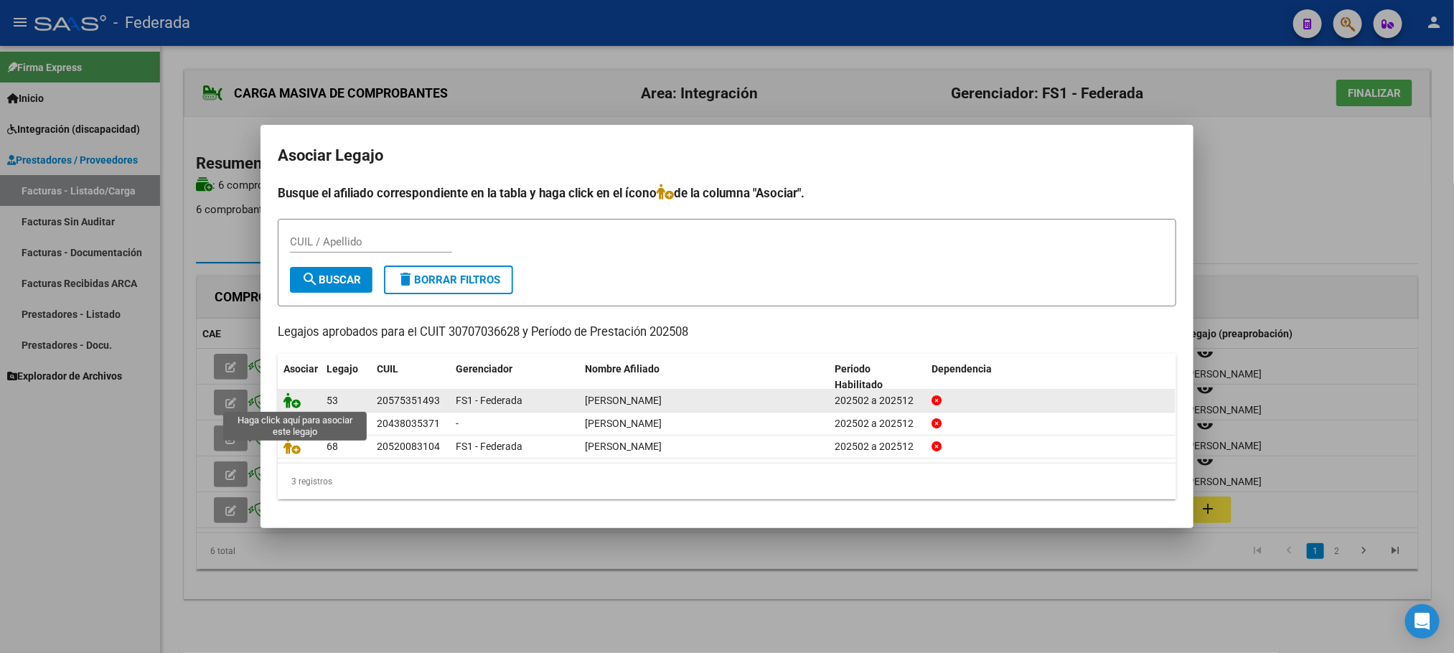
click at [291, 401] on icon at bounding box center [291, 400] width 17 height 16
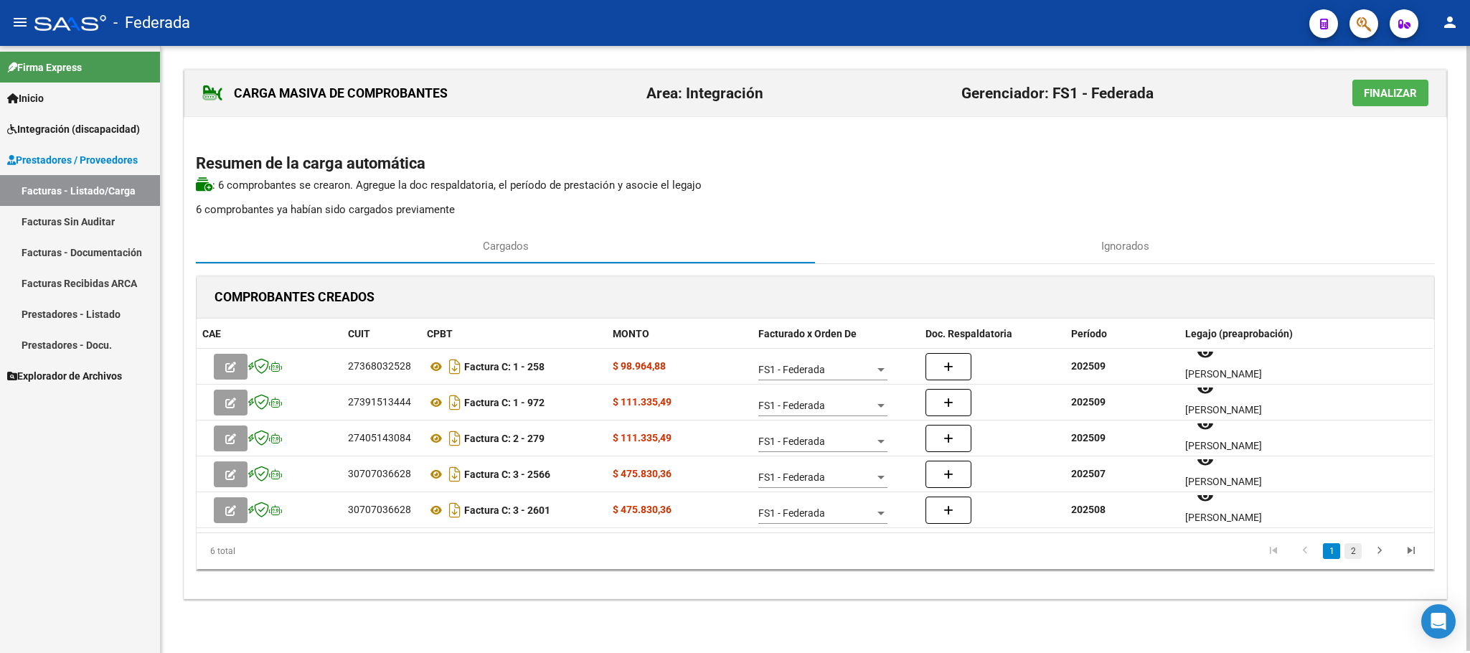
click at [1357, 550] on link "2" at bounding box center [1352, 551] width 17 height 16
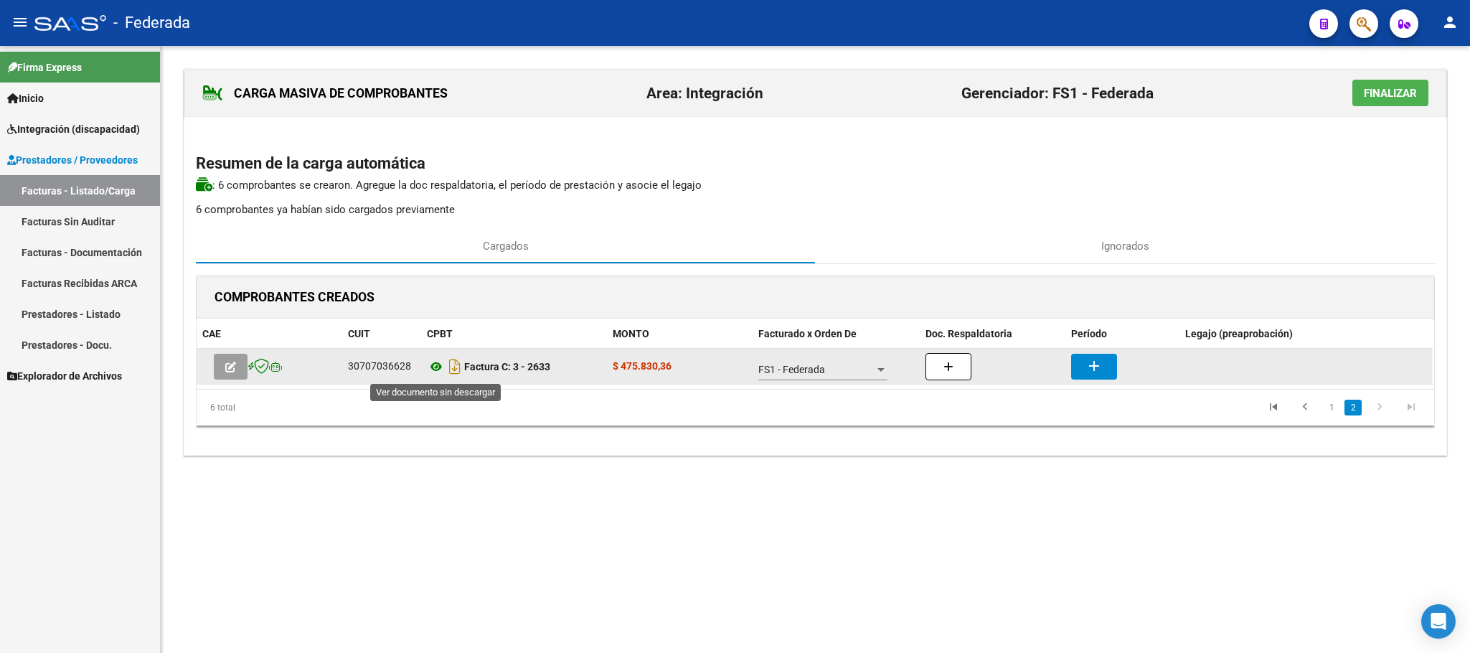
click at [438, 369] on icon at bounding box center [436, 366] width 19 height 17
click at [1081, 370] on button "add" at bounding box center [1094, 367] width 46 height 26
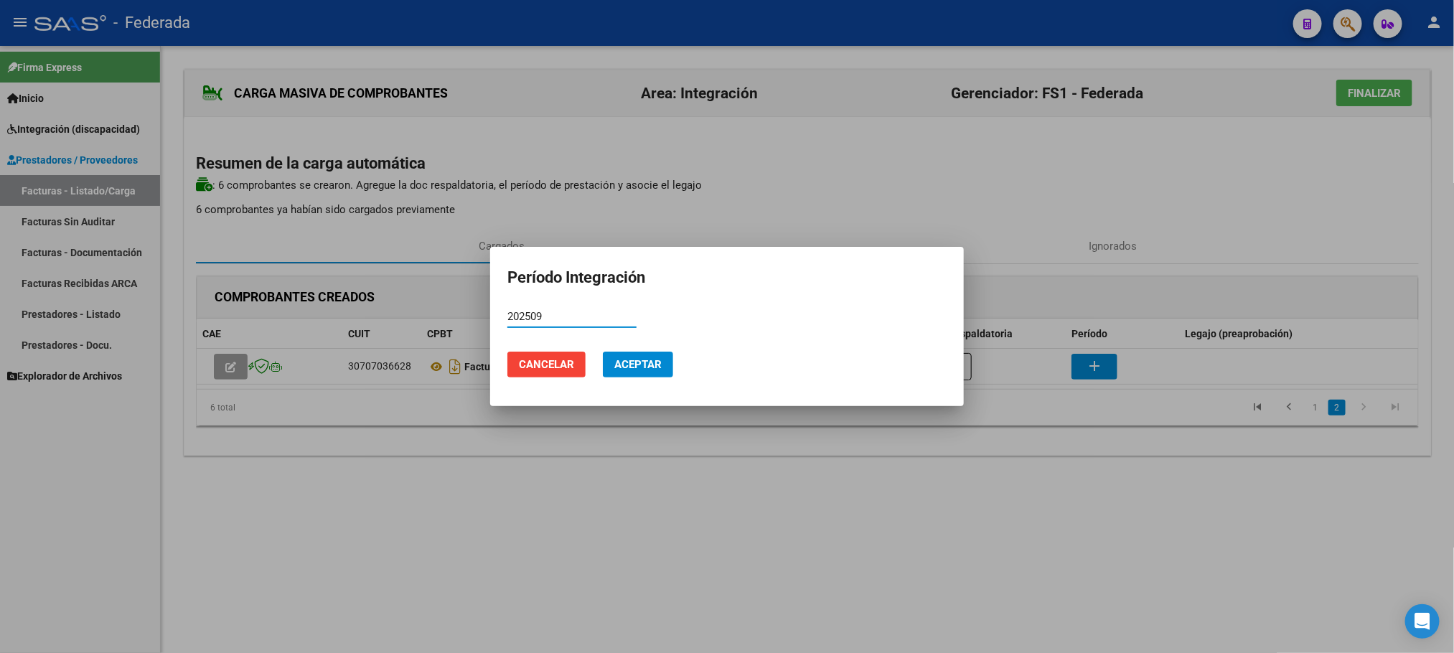
type input "202509"
click at [648, 347] on mat-dialog-actions "Cancelar Aceptar" at bounding box center [726, 364] width 439 height 49
click at [649, 352] on button "Aceptar" at bounding box center [638, 365] width 70 height 26
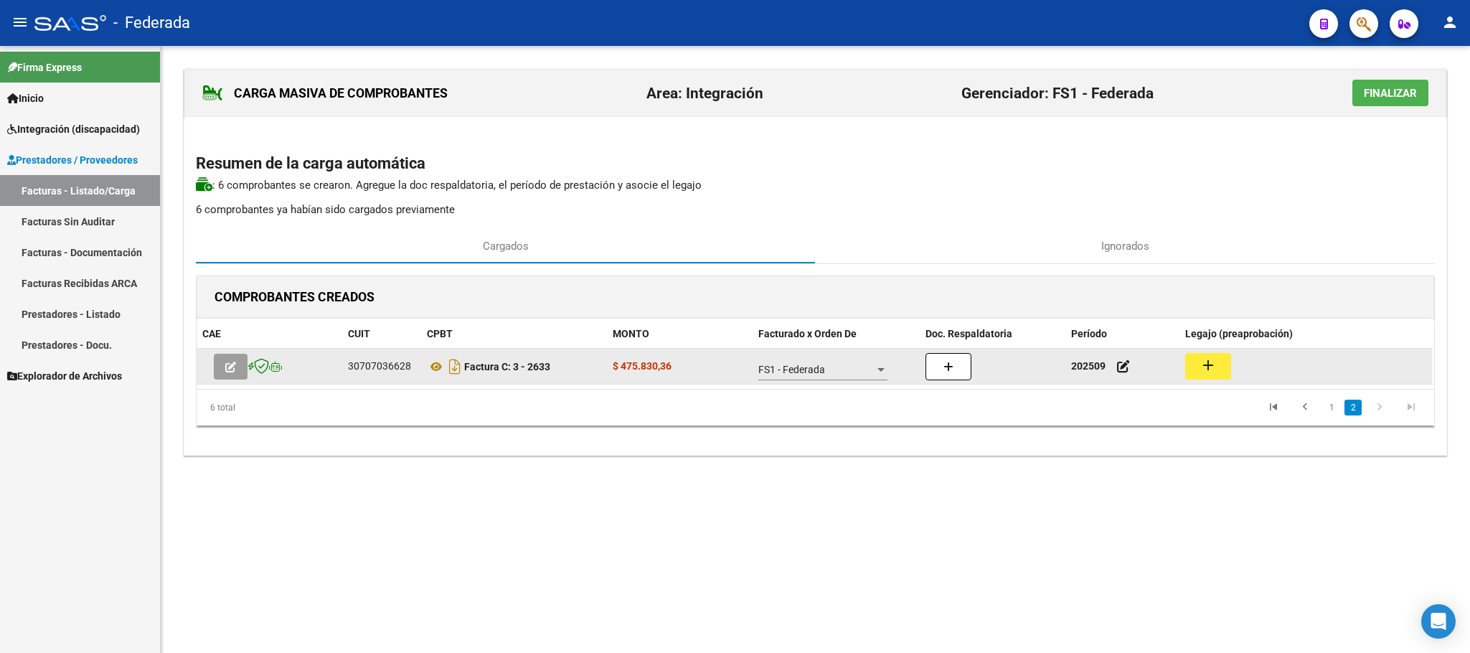
click at [1190, 367] on button "add" at bounding box center [1208, 366] width 46 height 27
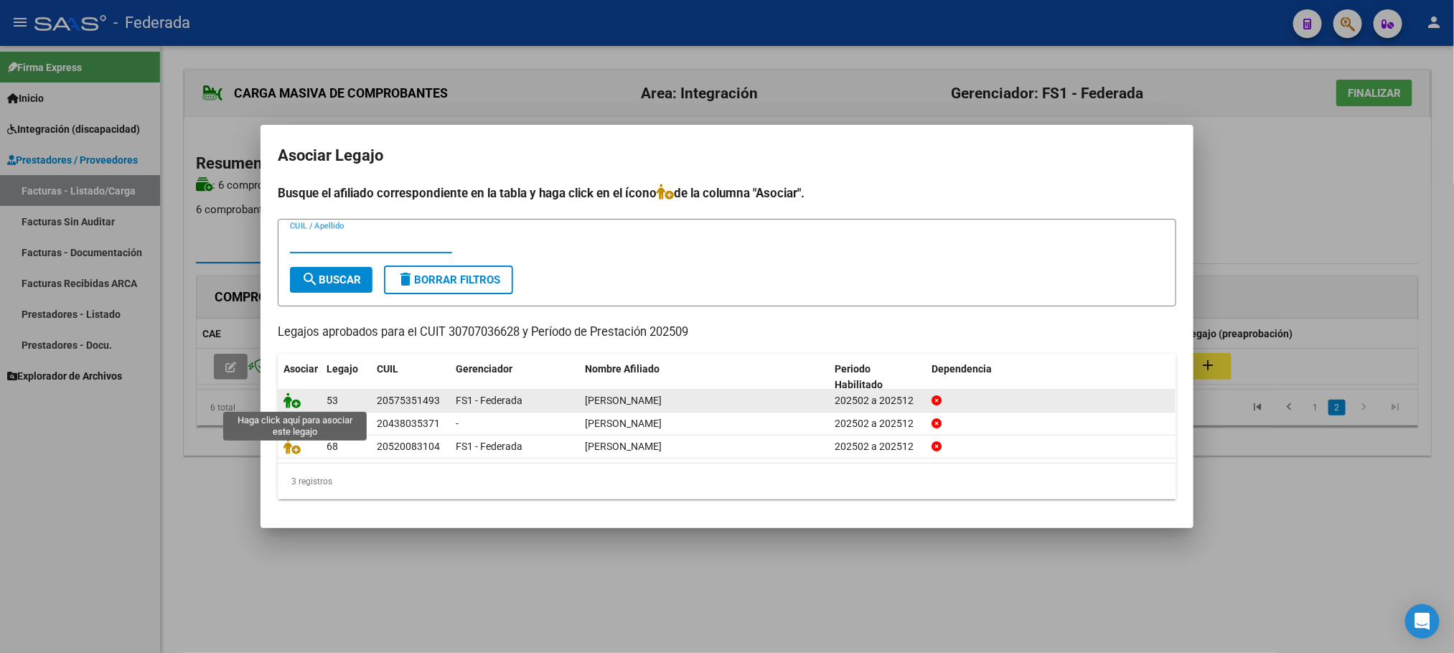
click at [297, 398] on icon at bounding box center [291, 400] width 17 height 16
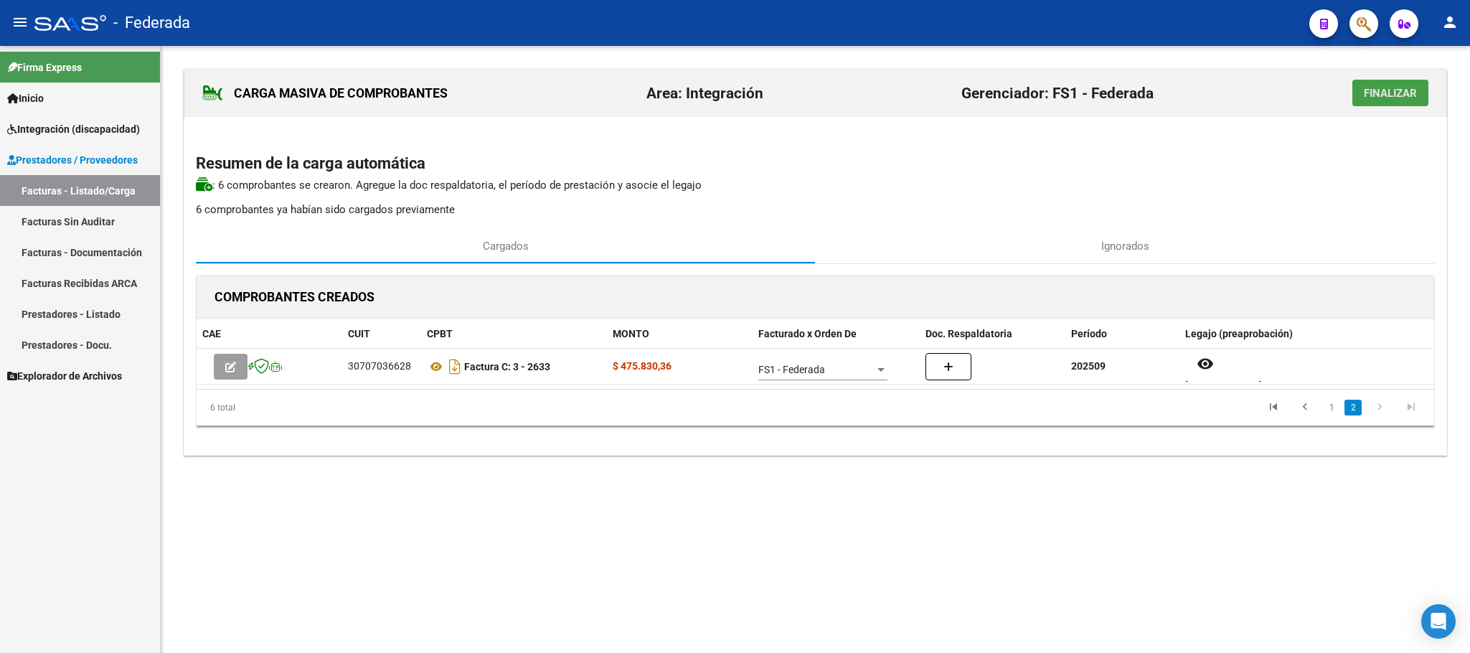
click at [1358, 103] on button "Finalizar" at bounding box center [1390, 93] width 76 height 27
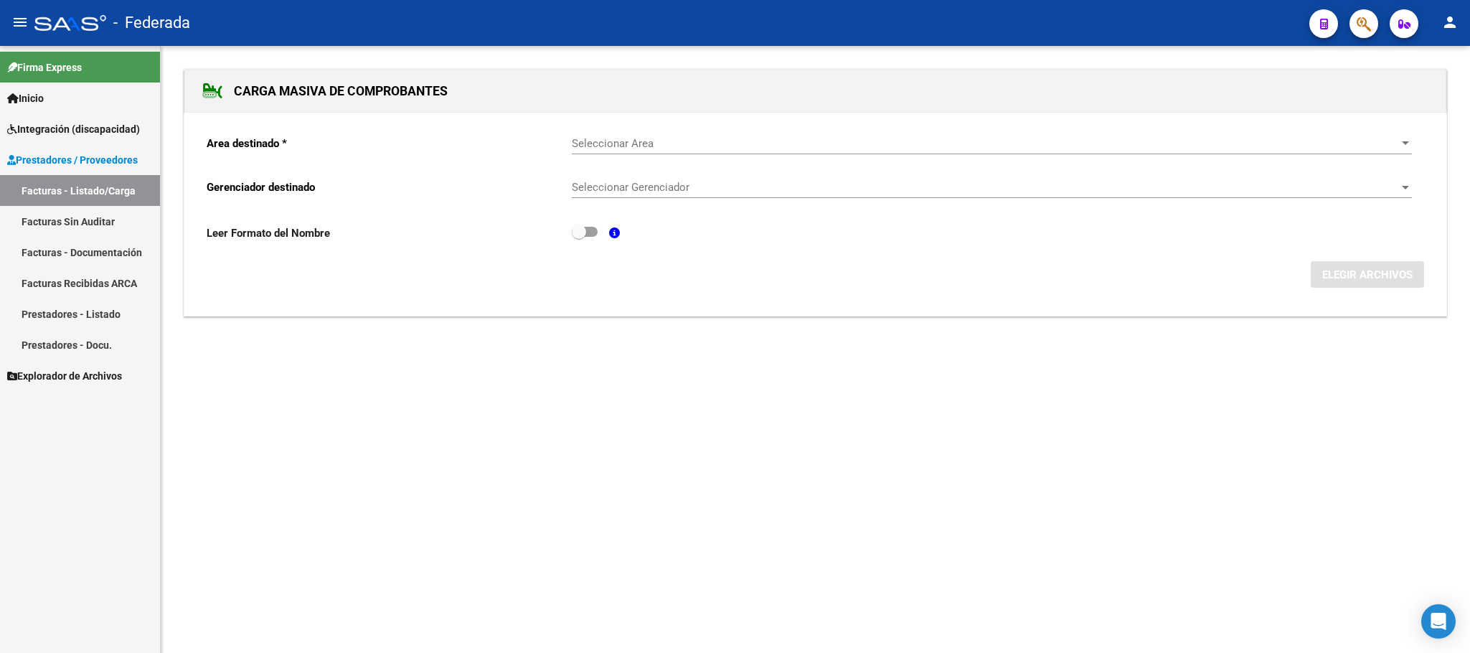
click at [58, 188] on link "Facturas - Listado/Carga" at bounding box center [80, 190] width 160 height 31
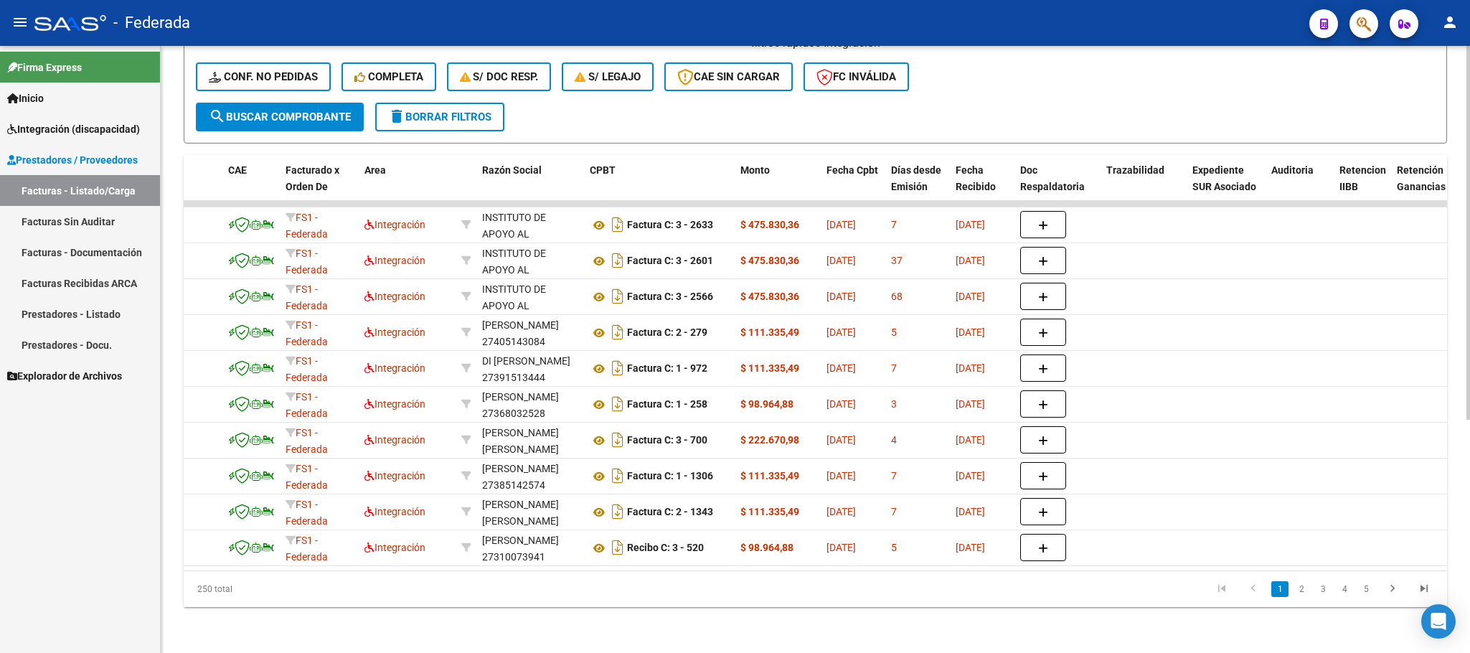
scroll to position [0, 211]
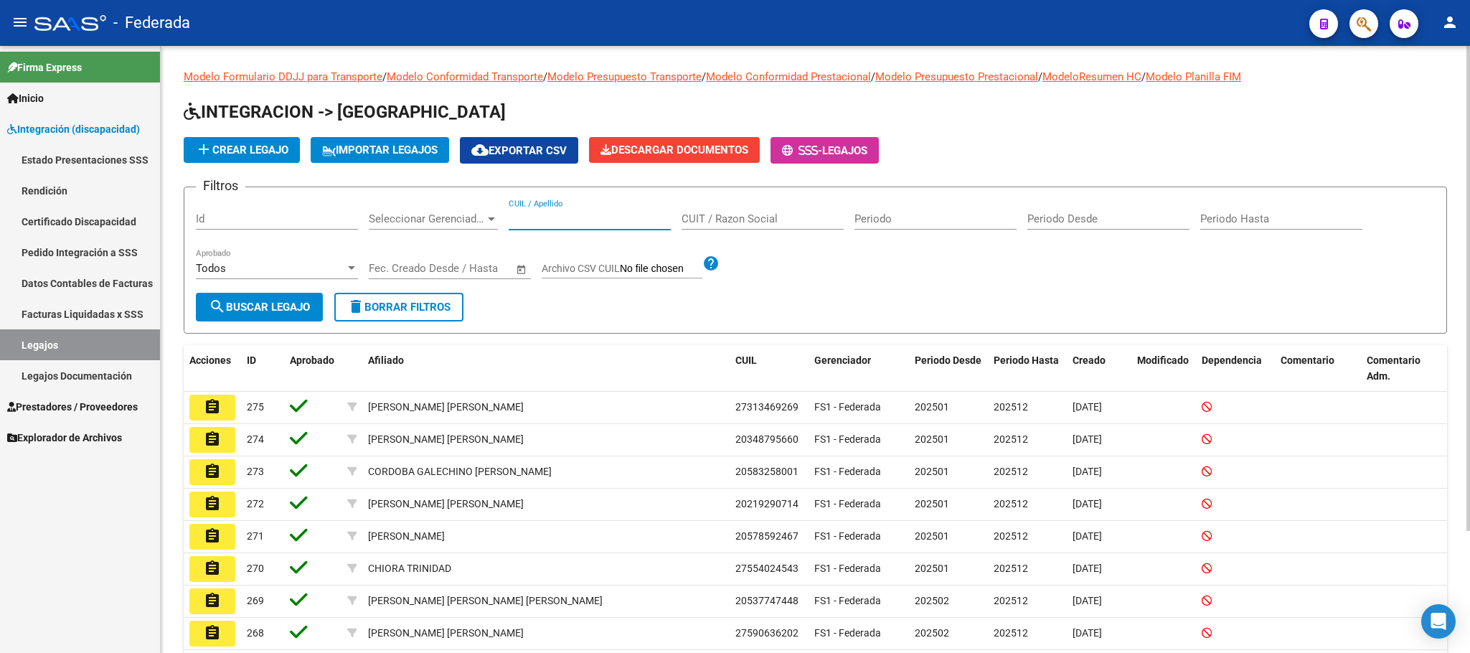
click at [562, 215] on input "CUIL / Apellido" at bounding box center [590, 218] width 162 height 13
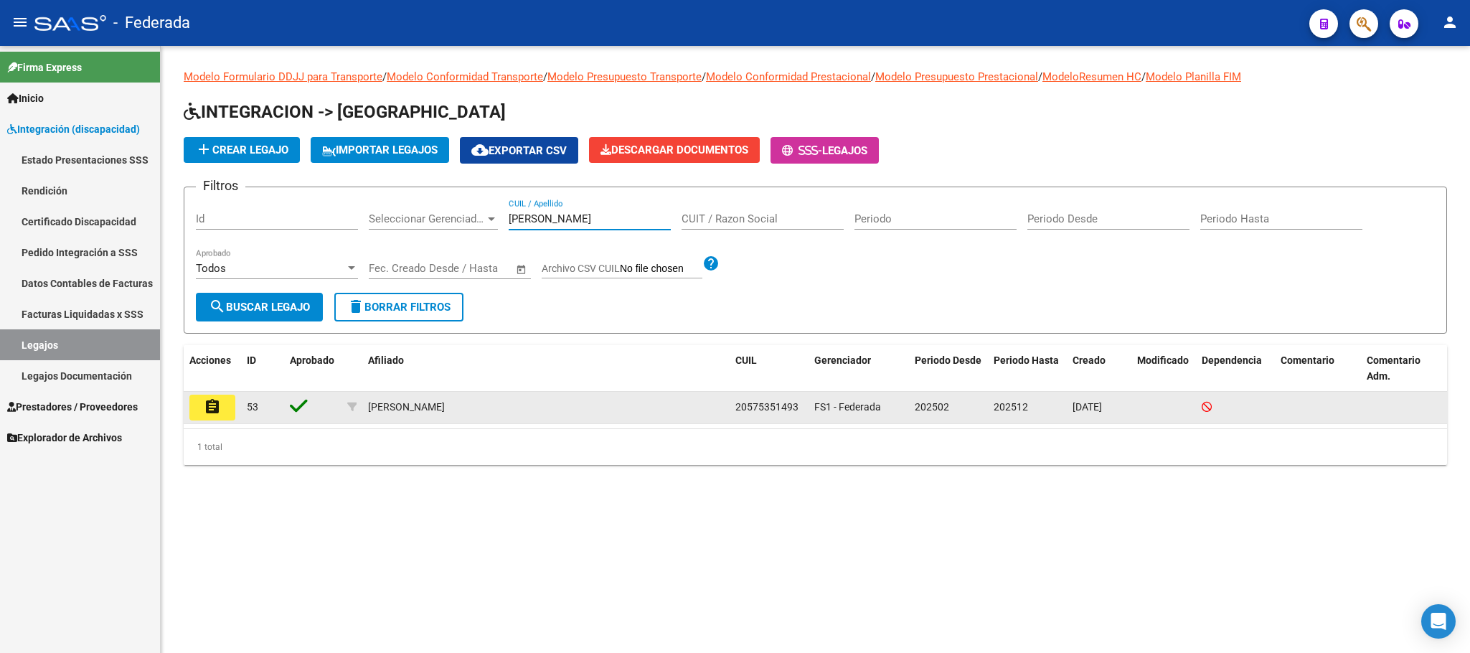
type input "francini"
click at [217, 405] on mat-icon "assignment" at bounding box center [212, 406] width 17 height 17
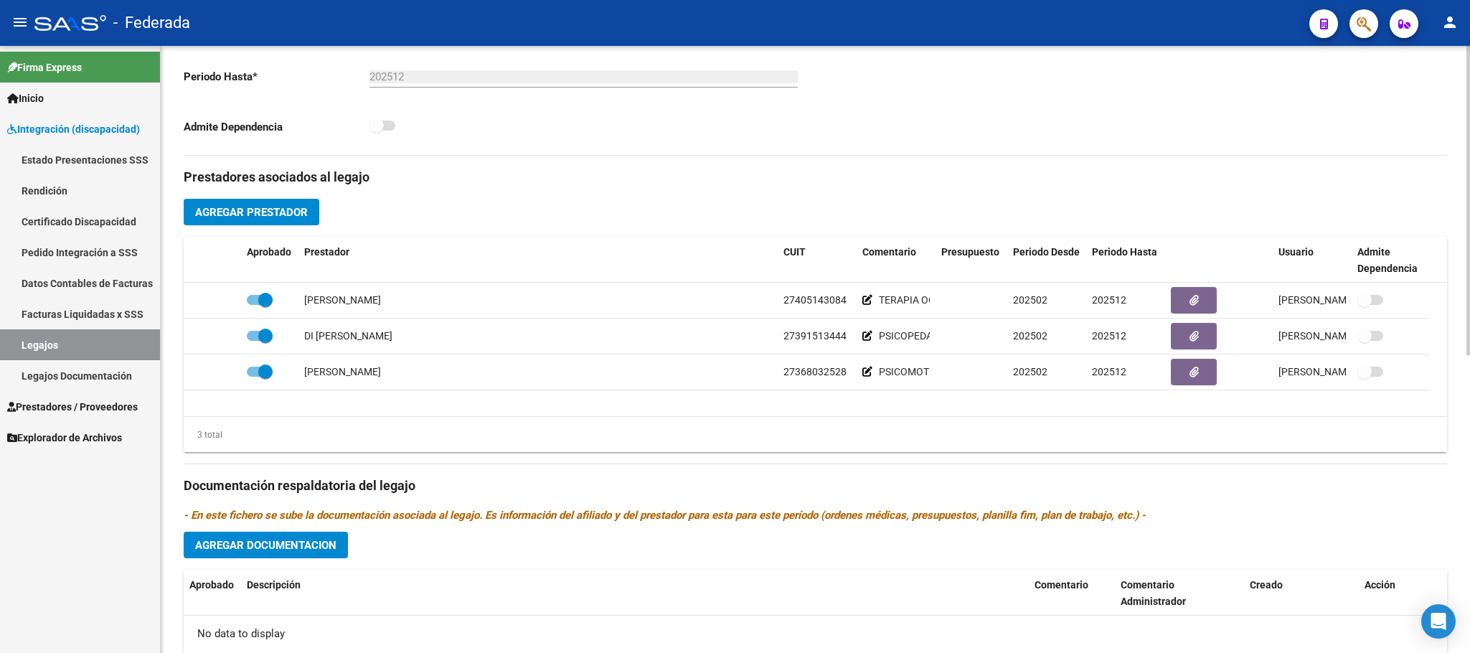
scroll to position [538, 0]
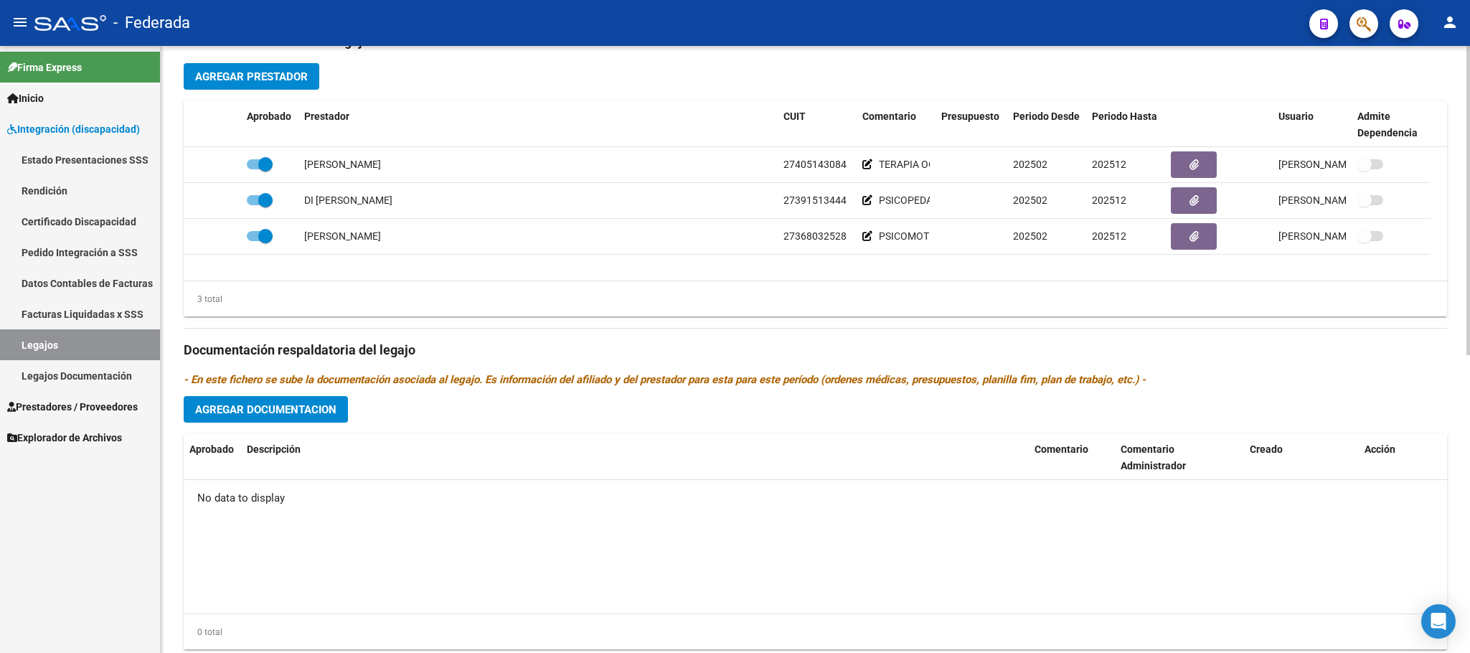
click at [278, 90] on button "Agregar Prestador" at bounding box center [252, 76] width 136 height 27
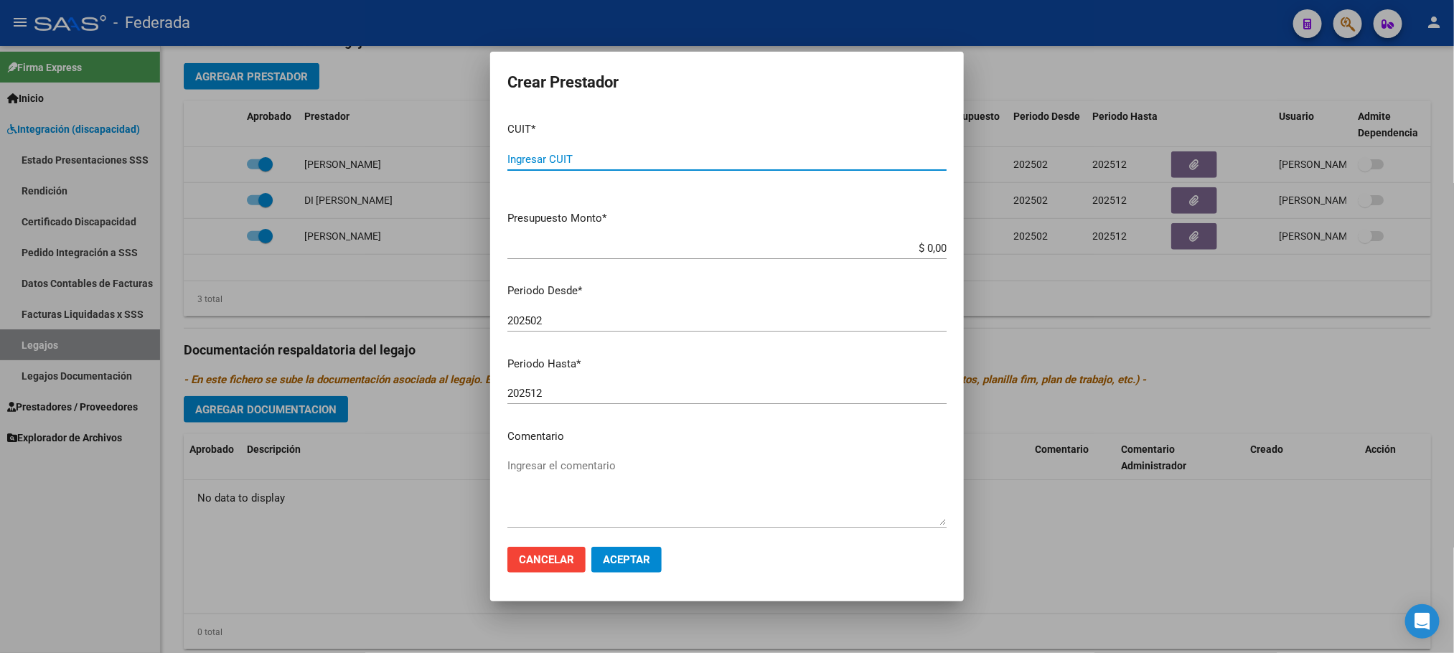
paste input "30-70703662-8"
type input "30-70703662-8"
click at [581, 458] on textarea "Ingresar el comentario" at bounding box center [726, 491] width 439 height 67
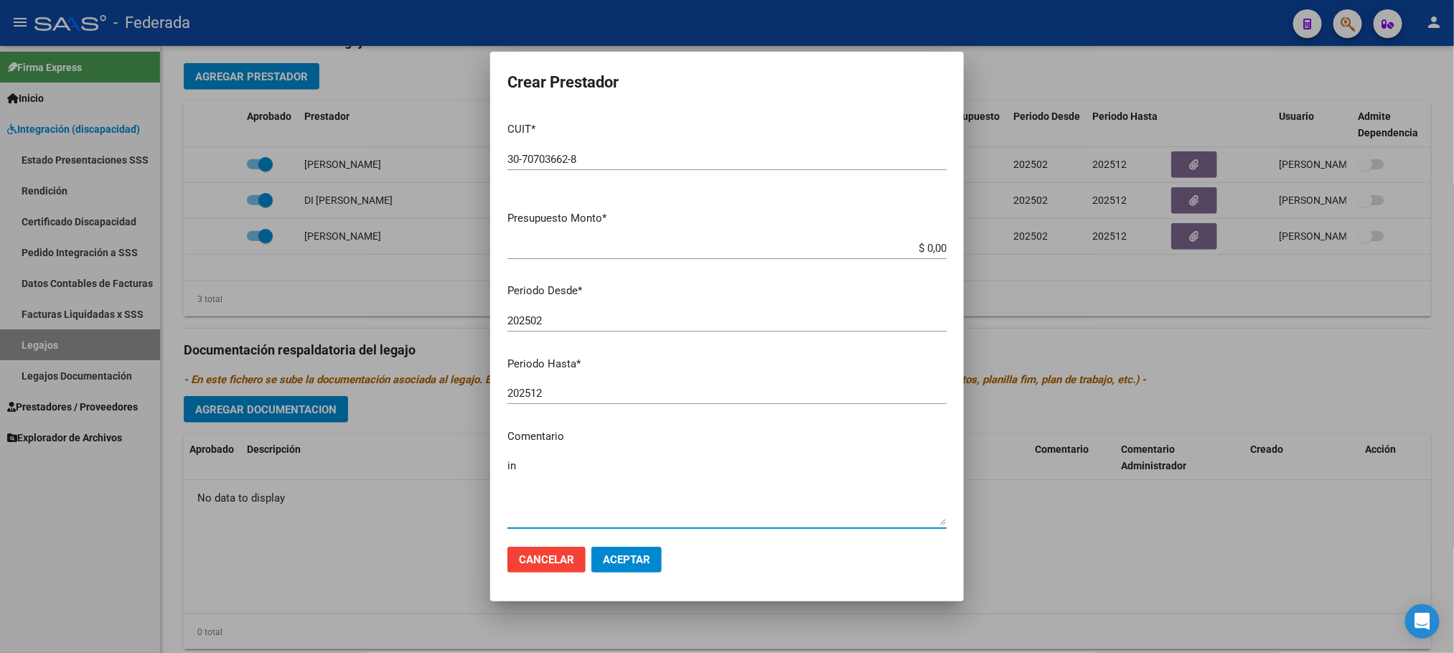
type textarea "i"
type textarea "INTEGRACION ESCOLAR"
click at [611, 553] on span "Aceptar" at bounding box center [626, 559] width 47 height 13
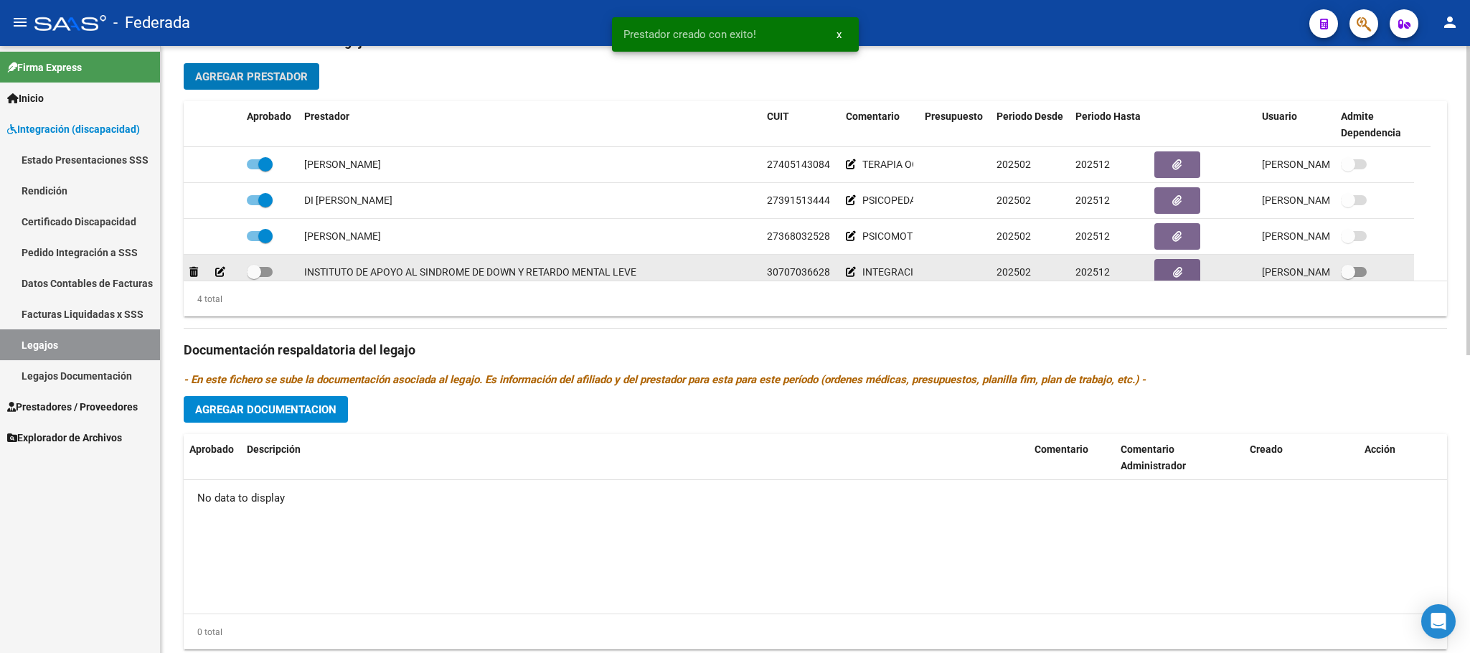
click at [257, 275] on span at bounding box center [254, 272] width 14 height 14
click at [254, 277] on input "checkbox" at bounding box center [253, 277] width 1 height 1
checkbox input "true"
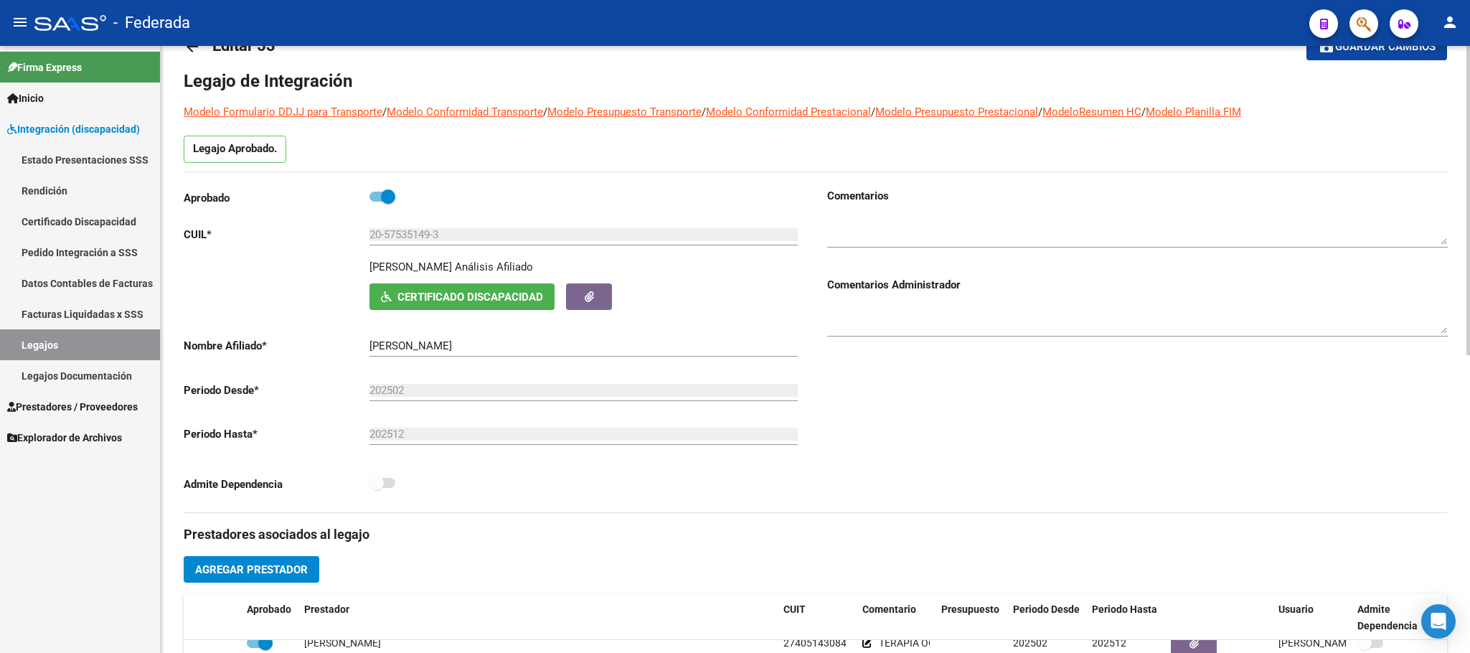
scroll to position [0, 0]
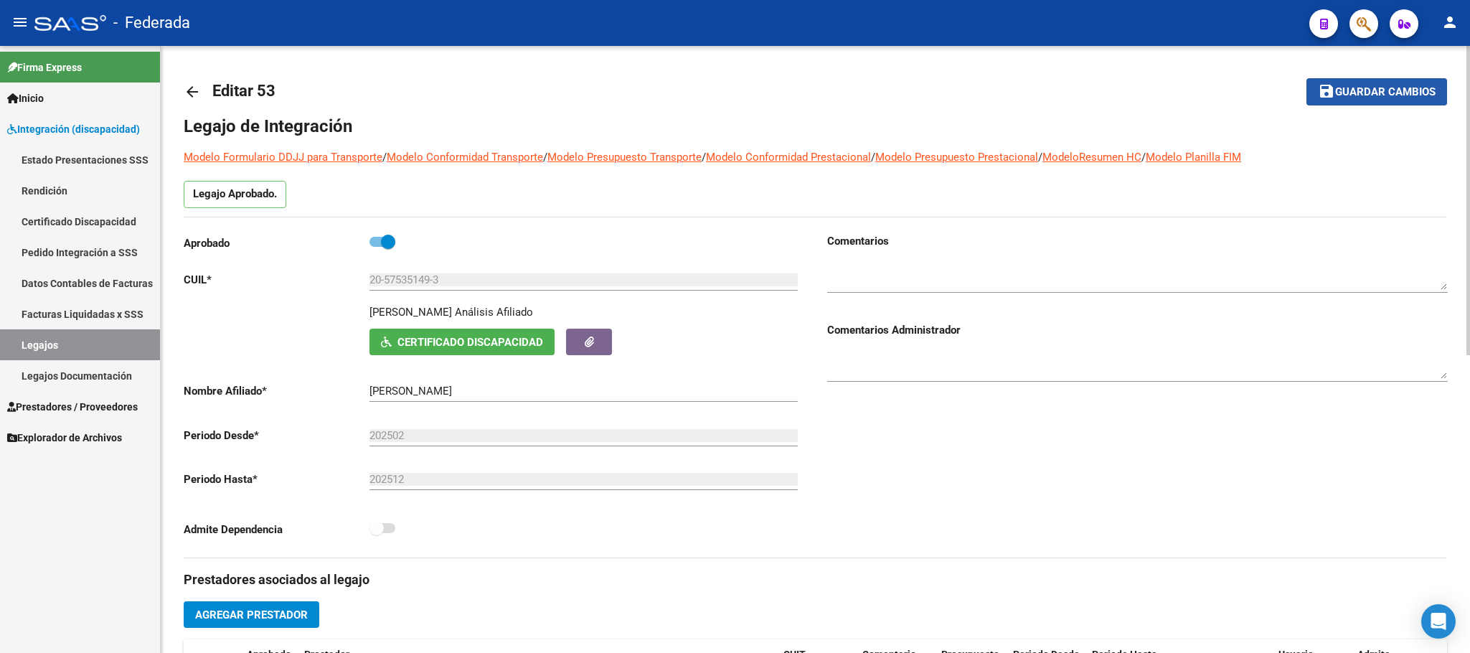
click at [1344, 91] on span "Guardar cambios" at bounding box center [1385, 92] width 100 height 13
